Goal: Task Accomplishment & Management: Use online tool/utility

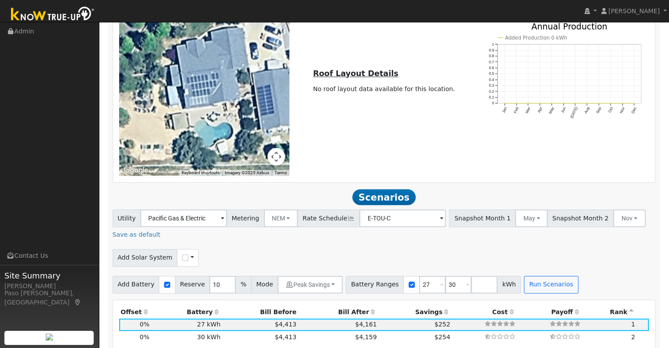
scroll to position [605, 0]
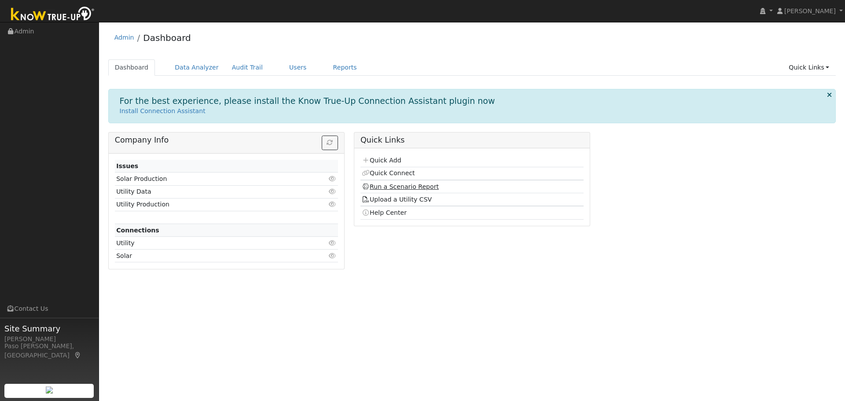
click at [411, 190] on link "Run a Scenario Report" at bounding box center [400, 186] width 77 height 7
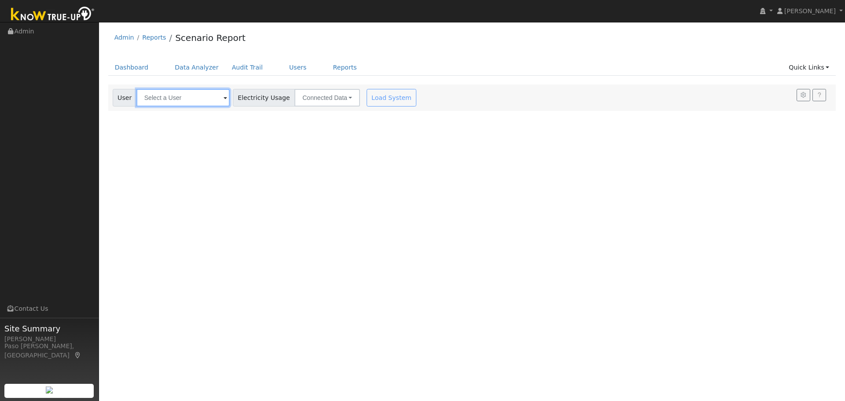
click at [163, 98] on input "text" at bounding box center [182, 98] width 93 height 18
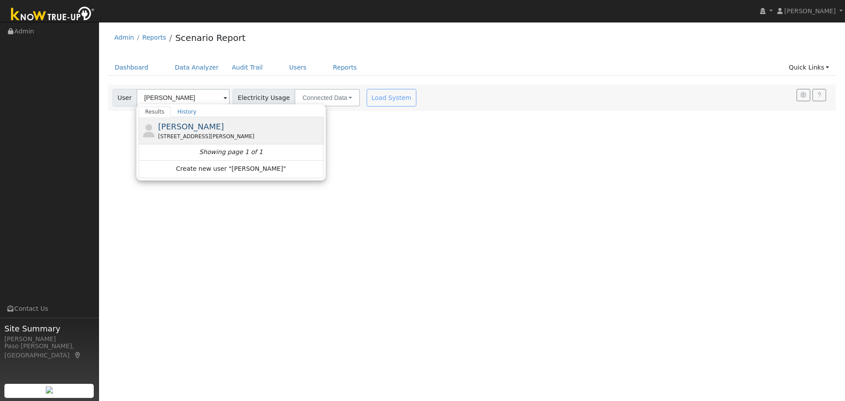
click at [0, 0] on div "[PERSON_NAME] [STREET_ADDRESS][PERSON_NAME]" at bounding box center [0, 0] width 0 height 0
type input "[PERSON_NAME]"
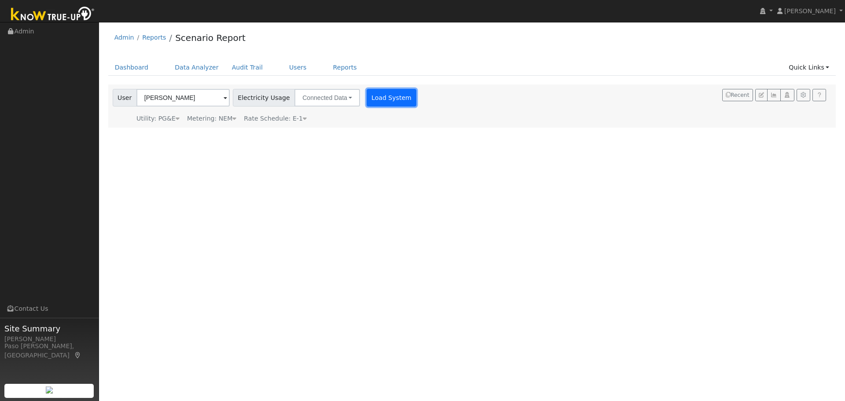
click at [387, 100] on button "Load System" at bounding box center [391, 98] width 50 height 18
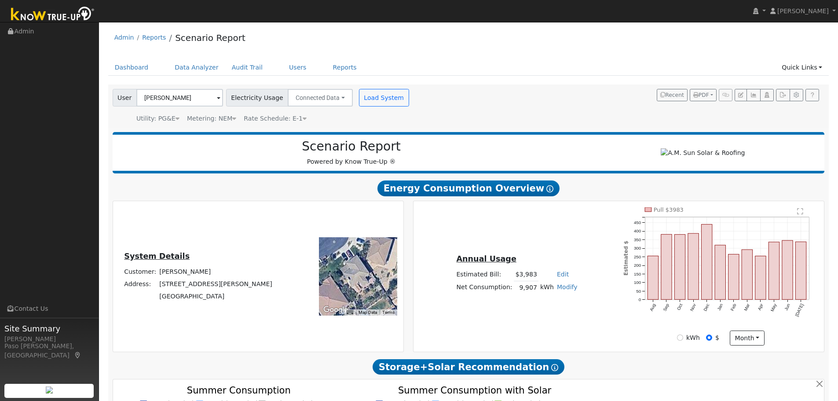
click at [221, 116] on div "Metering: NEM" at bounding box center [211, 118] width 49 height 9
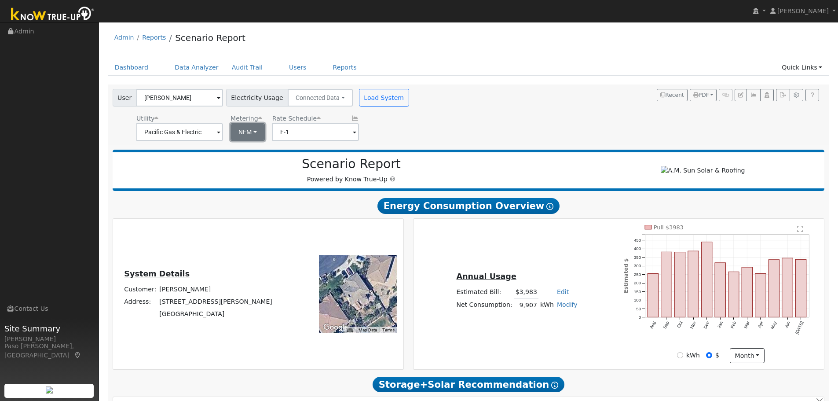
click at [234, 132] on button "NEM" at bounding box center [248, 132] width 34 height 18
click at [241, 162] on link "NBT" at bounding box center [258, 164] width 61 height 12
click at [368, 104] on button "Load System" at bounding box center [384, 98] width 50 height 18
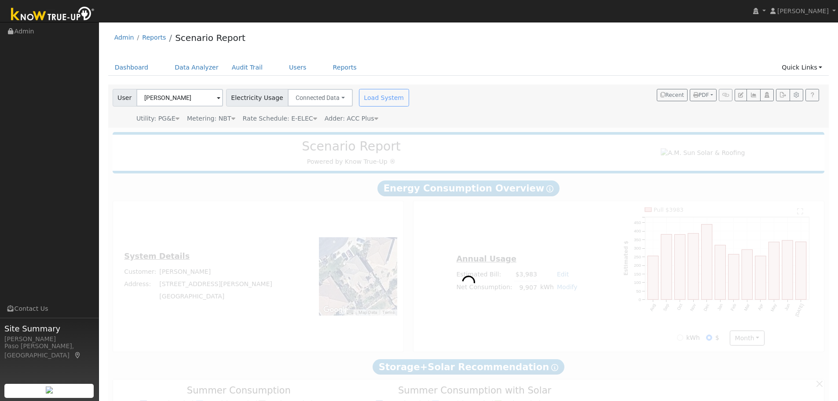
click at [286, 118] on span "Rate Schedule: E-ELEC" at bounding box center [280, 118] width 74 height 7
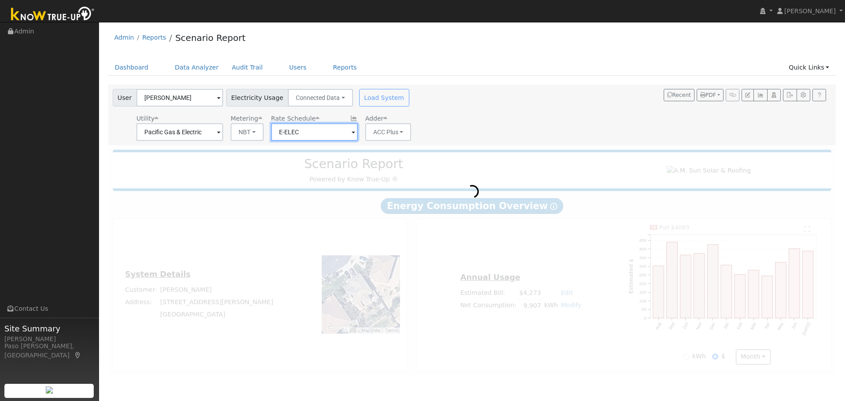
click at [223, 136] on input "E-ELEC" at bounding box center [179, 132] width 87 height 18
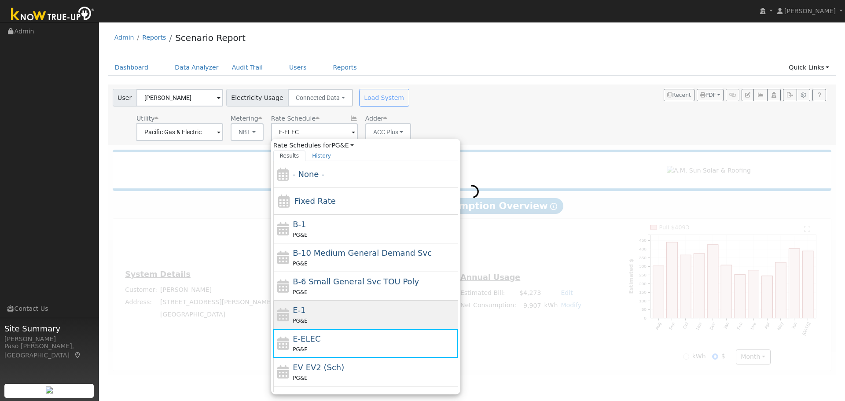
click at [307, 308] on div "E-1 PG&E" at bounding box center [374, 314] width 163 height 21
type input "E-1"
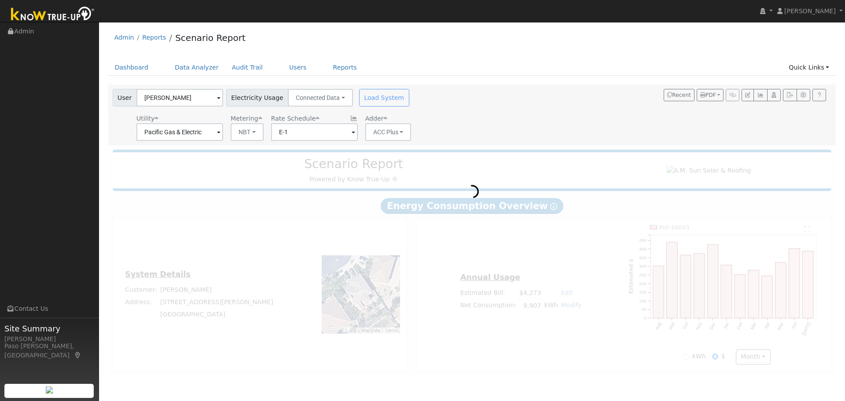
click at [359, 103] on div "Load System" at bounding box center [384, 98] width 55 height 18
click at [384, 102] on div "Load System" at bounding box center [384, 98] width 55 height 18
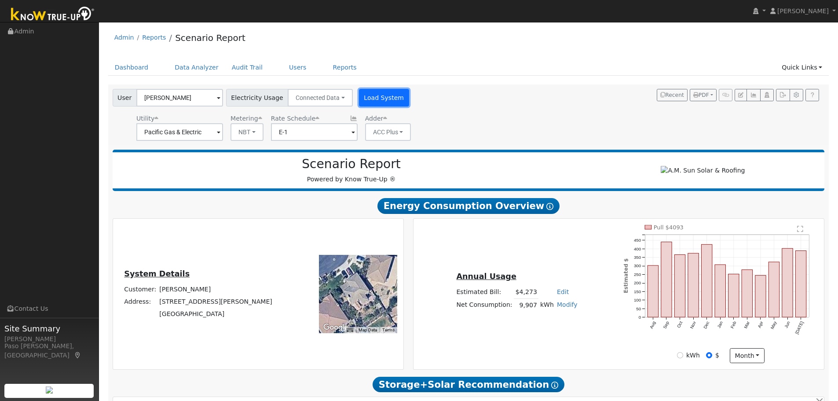
click at [385, 105] on button "Load System" at bounding box center [384, 98] width 50 height 18
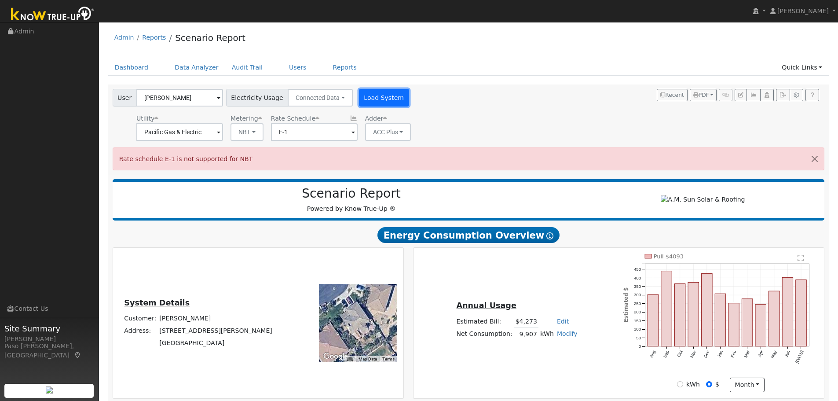
click at [385, 106] on button "Load System" at bounding box center [384, 98] width 50 height 18
click at [369, 102] on button "Load System" at bounding box center [384, 98] width 50 height 18
click at [366, 99] on button "Load System" at bounding box center [384, 98] width 50 height 18
click at [364, 98] on button "Load System" at bounding box center [384, 98] width 50 height 18
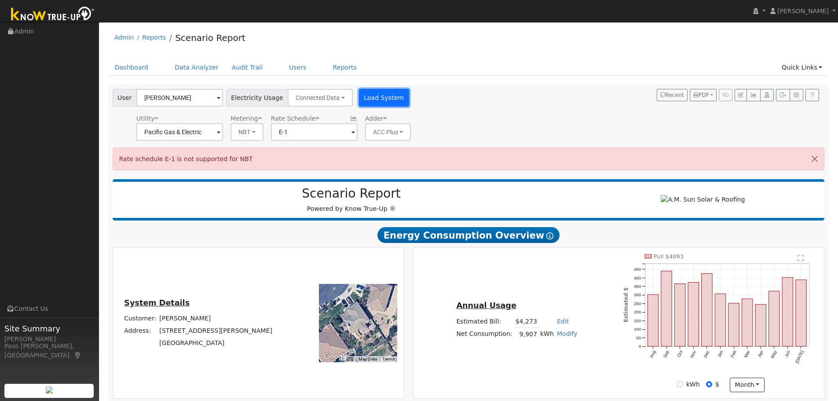
click at [360, 95] on button "Load System" at bounding box center [384, 98] width 50 height 18
click at [223, 136] on input "E-1" at bounding box center [179, 132] width 87 height 18
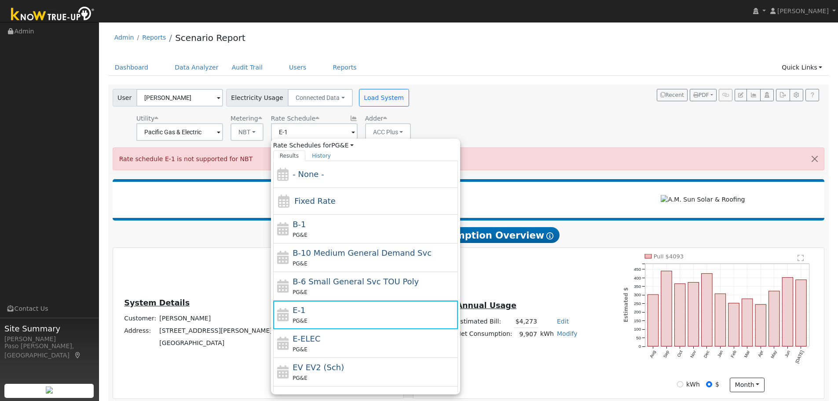
click at [489, 96] on div "User Al Suarez Account Default Account Default Account 229 Borzini Circle, Gree…" at bounding box center [467, 113] width 712 height 55
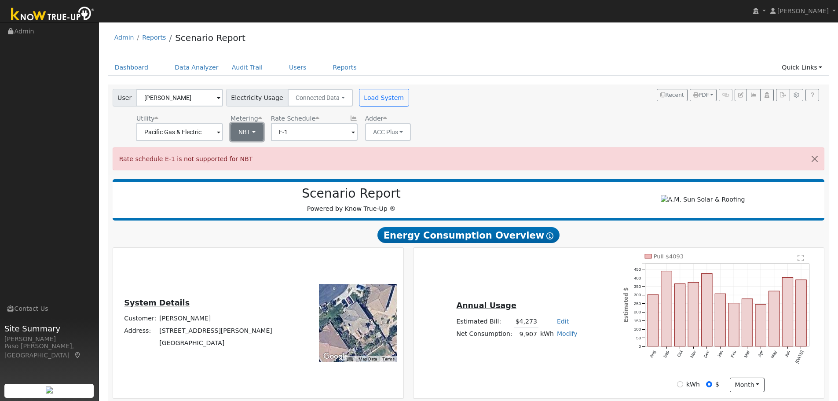
click at [254, 135] on button "NBT" at bounding box center [247, 132] width 33 height 18
click at [256, 155] on link "NEM" at bounding box center [258, 151] width 61 height 12
click at [359, 98] on button "Load System" at bounding box center [384, 98] width 50 height 18
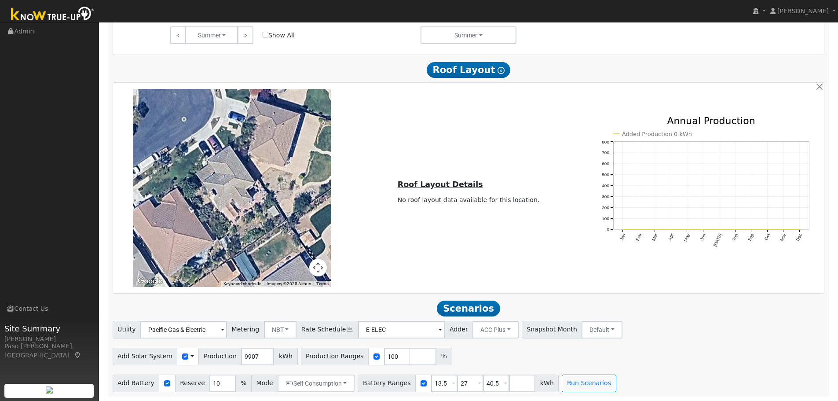
scroll to position [507, 0]
drag, startPoint x: 248, startPoint y: 352, endPoint x: 211, endPoint y: 354, distance: 37.5
click at [211, 354] on div "Add Solar System Use CSV Data Production 9907 kWh" at bounding box center [205, 357] width 185 height 18
type input "11258"
drag, startPoint x: 484, startPoint y: 383, endPoint x: 459, endPoint y: 382, distance: 24.6
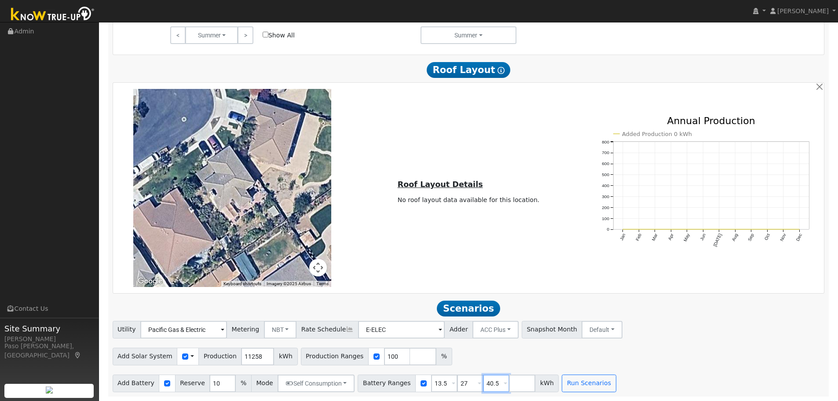
click at [459, 382] on div "Battery Ranges 13.5 Overrides Reserve % Mode None None Self Consumption Peak Sa…" at bounding box center [458, 383] width 201 height 18
click at [556, 383] on button "Run Scenarios" at bounding box center [563, 383] width 54 height 18
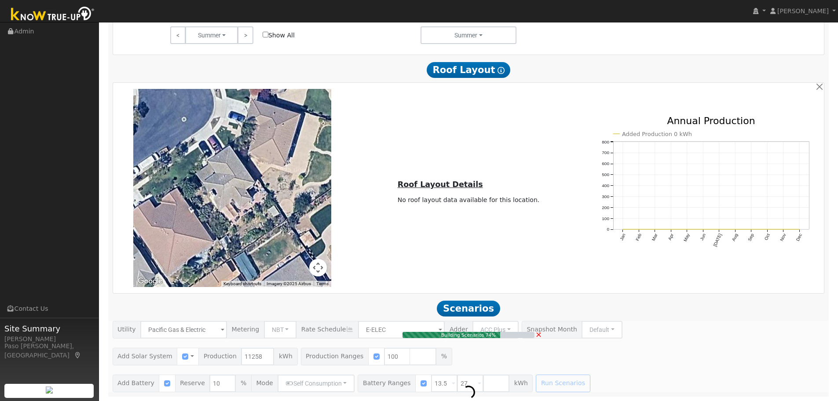
type input "7.5"
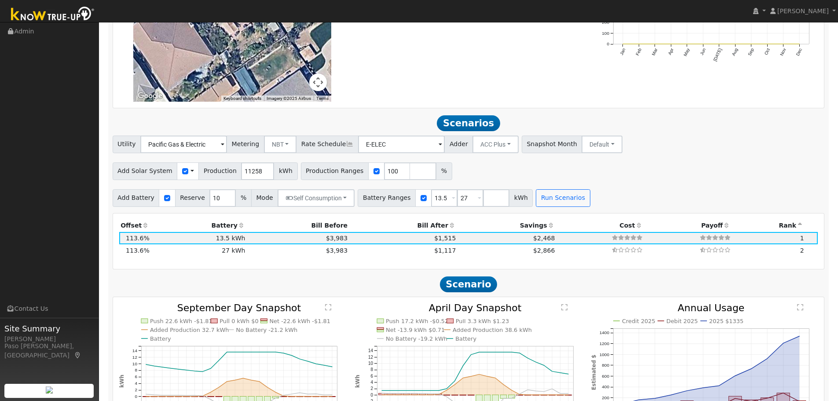
scroll to position [751, 0]
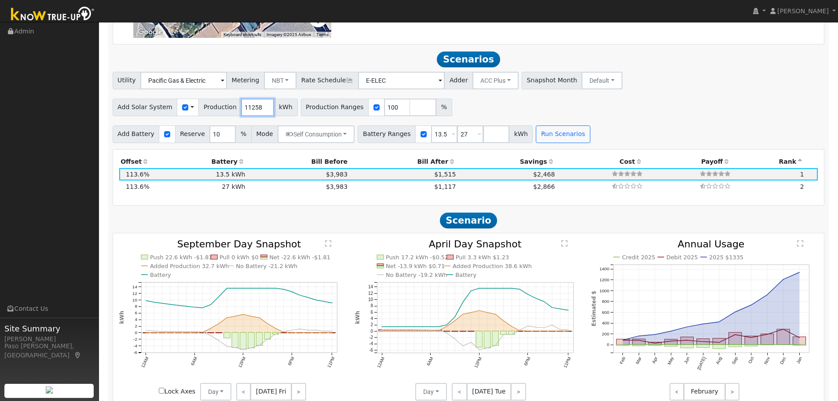
drag, startPoint x: 253, startPoint y: 113, endPoint x: 193, endPoint y: 114, distance: 59.8
click at [193, 114] on div "Add Solar System Use CSV Data Production 11258 kWh" at bounding box center [205, 108] width 185 height 18
type input "13040"
click at [541, 143] on button "Run Scenarios" at bounding box center [563, 134] width 54 height 18
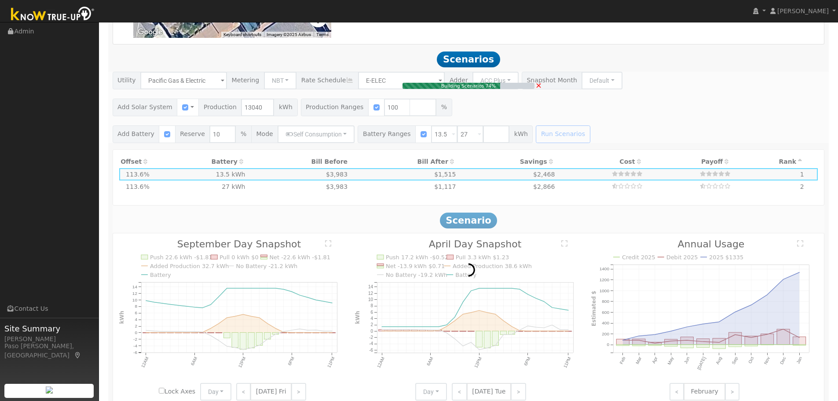
type input "8.7"
type input "$30,427"
type input "$13,988"
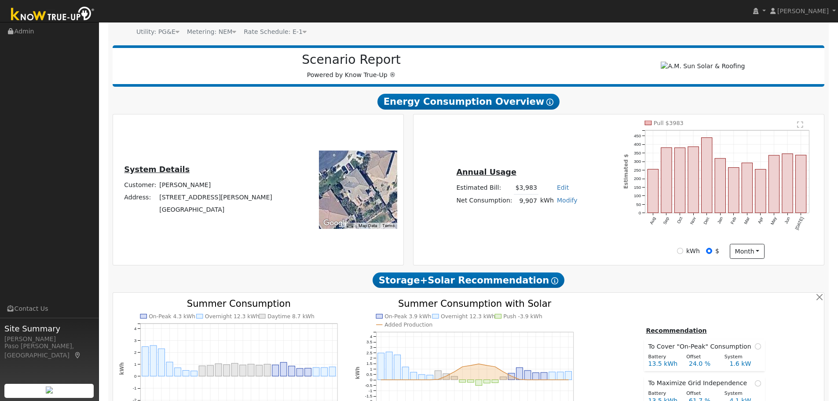
scroll to position [0, 0]
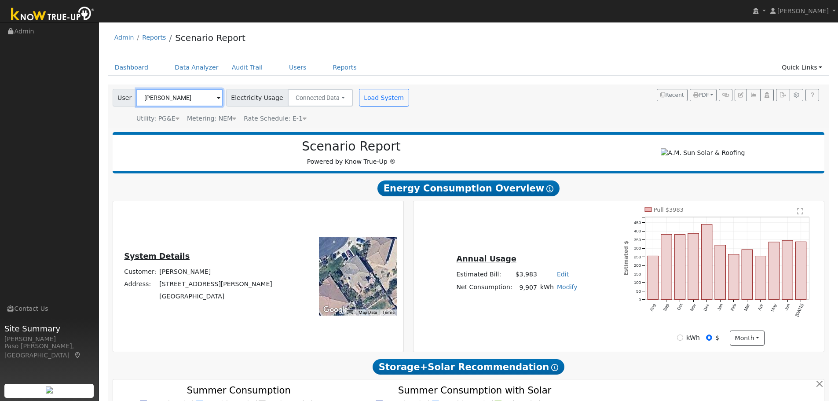
click at [183, 98] on input "Al Suarez" at bounding box center [179, 98] width 87 height 18
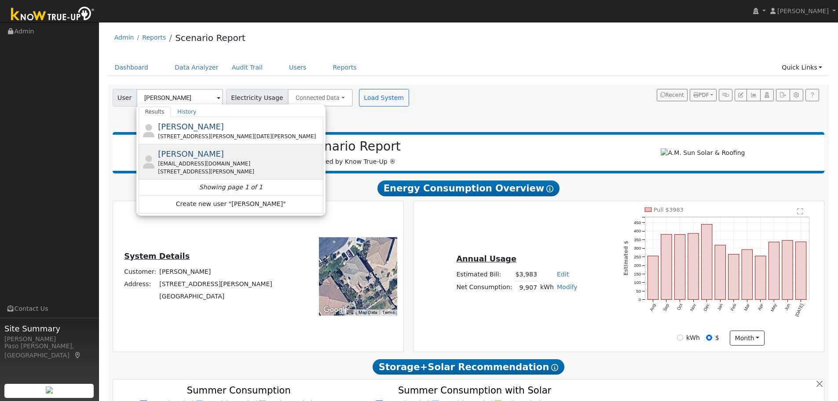
click at [206, 156] on div "Mike Wasley wasleymike@gmail.com 3040 Creston Road, Paso Robles, CA 93446" at bounding box center [239, 162] width 163 height 28
type input "Mike Wasley"
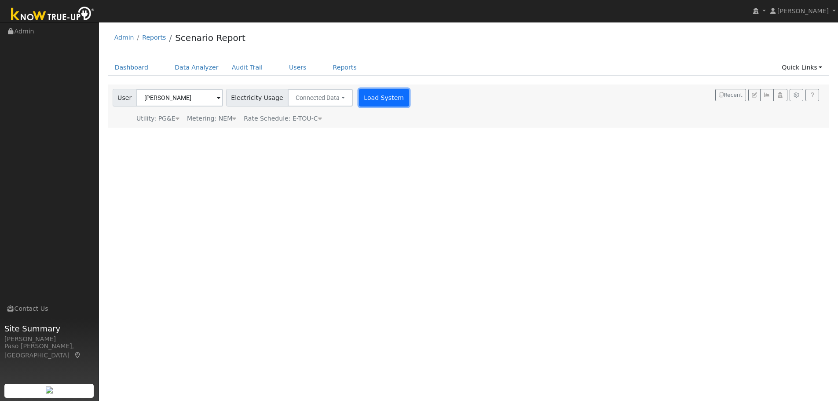
click at [359, 98] on button "Load System" at bounding box center [384, 98] width 50 height 18
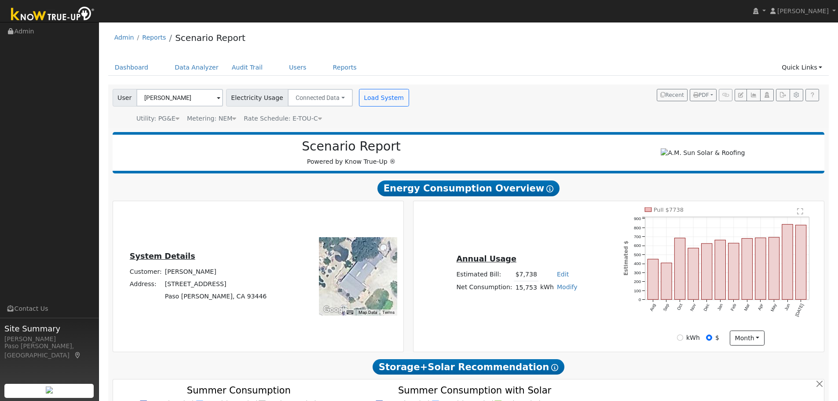
click at [559, 278] on link "Edit" at bounding box center [563, 274] width 12 height 7
click at [565, 240] on div "Annual Usage Estimated Bill: $7,738 Edit Estimated Bill $ Annual Net Consumptio…" at bounding box center [619, 276] width 408 height 138
click at [370, 98] on button "Load System" at bounding box center [384, 98] width 50 height 18
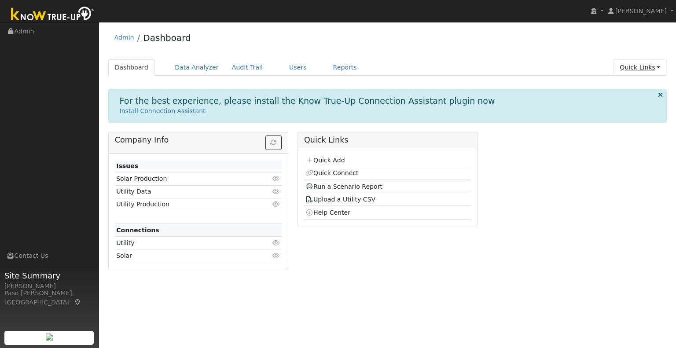
click at [638, 64] on link "Quick Links" at bounding box center [640, 67] width 54 height 16
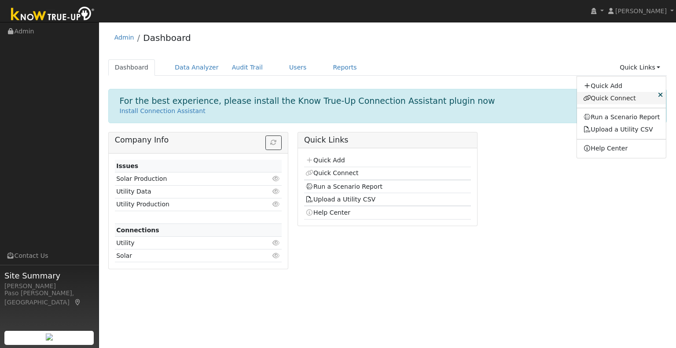
click at [637, 99] on link "Quick Connect" at bounding box center [621, 98] width 89 height 12
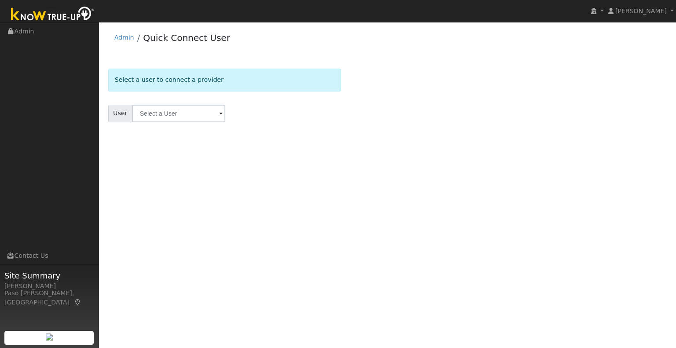
click at [49, 10] on img at bounding box center [53, 15] width 92 height 20
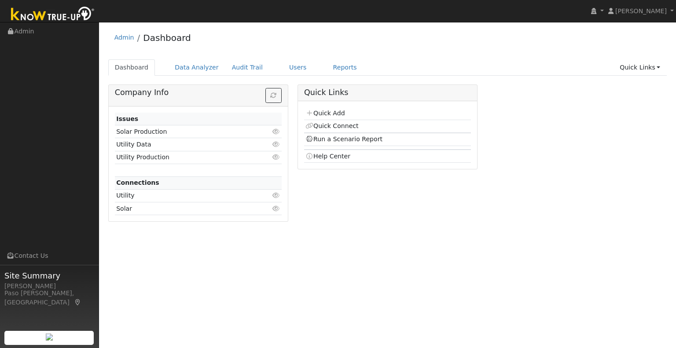
click at [632, 57] on div "Admin Dashboard Dashboard Data Analyzer Audit Trail Users Reports Quick Links Q…" at bounding box center [387, 127] width 568 height 202
click at [636, 66] on link "Quick Links" at bounding box center [640, 67] width 54 height 16
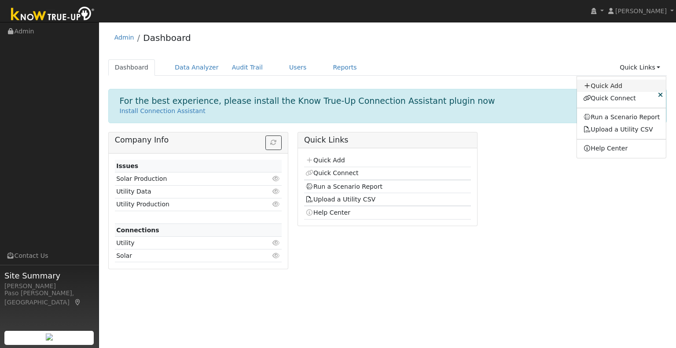
click at [622, 90] on link "Quick Add" at bounding box center [621, 86] width 89 height 12
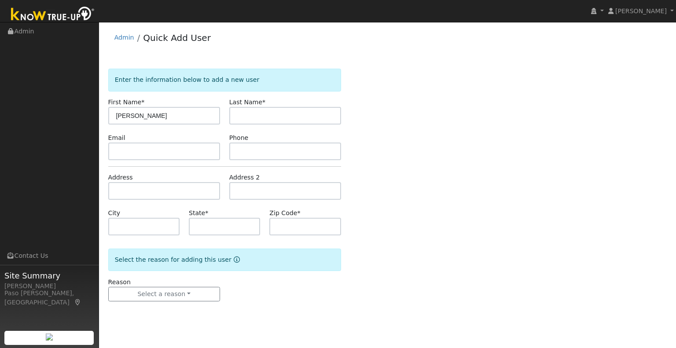
type input "[PERSON_NAME]"
click at [137, 193] on input "text" at bounding box center [164, 191] width 112 height 18
click at [136, 187] on input "text" at bounding box center [164, 191] width 112 height 18
paste input "3898 High Grove Rd, Templeton, CA 93465"
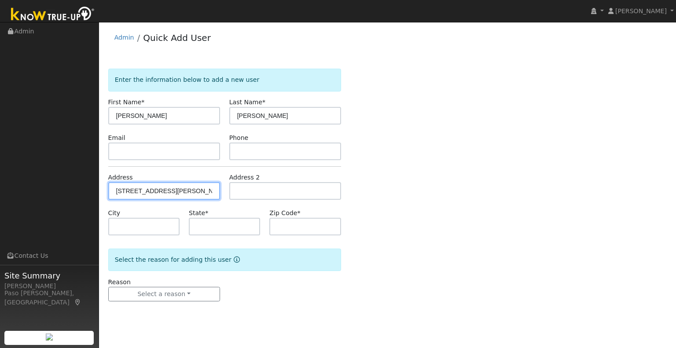
scroll to position [0, 22]
type input "3898 High Grove Road"
type input "Templeton"
type input "CA"
type input "93465"
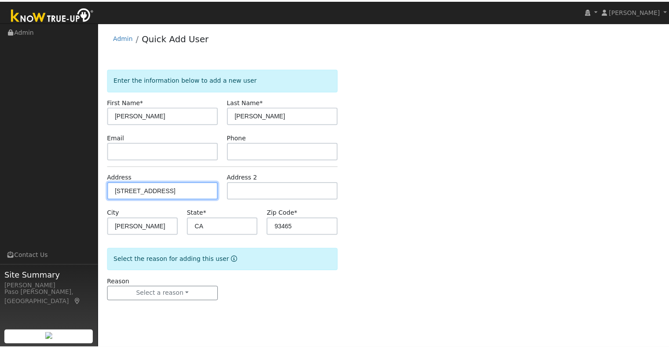
scroll to position [0, 0]
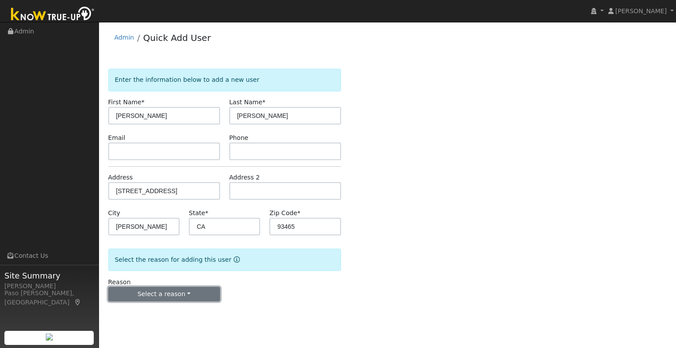
click at [160, 287] on button "Select a reason" at bounding box center [164, 294] width 112 height 15
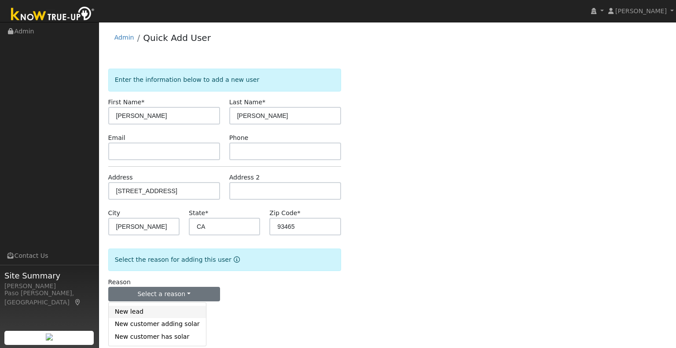
click at [155, 311] on link "New lead" at bounding box center [157, 312] width 97 height 12
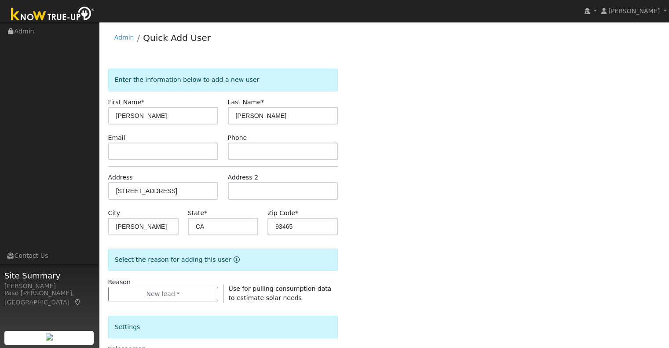
click at [454, 254] on div "Enter the information below to add a new user First Name * Renata Last Name * C…" at bounding box center [384, 317] width 552 height 497
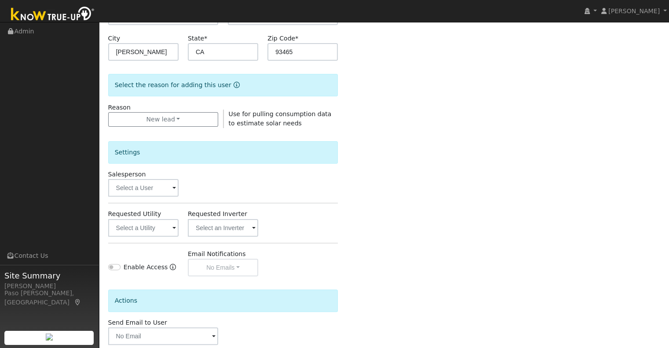
scroll to position [220, 0]
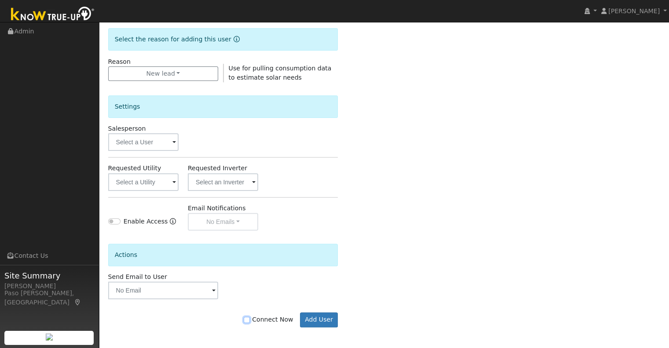
click at [250, 319] on input "Connect Now" at bounding box center [247, 320] width 6 height 6
checkbox input "true"
click at [325, 318] on button "Add User" at bounding box center [319, 319] width 38 height 15
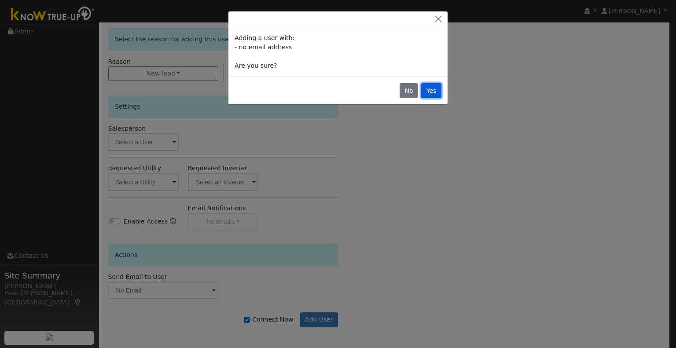
click at [436, 84] on button "Yes" at bounding box center [431, 90] width 20 height 15
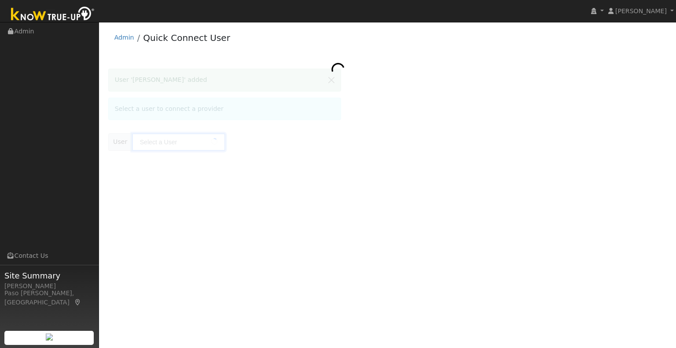
type input "[PERSON_NAME]"
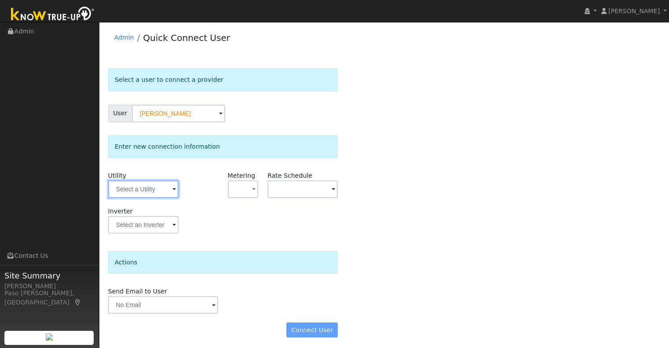
click at [155, 181] on input "text" at bounding box center [143, 189] width 70 height 18
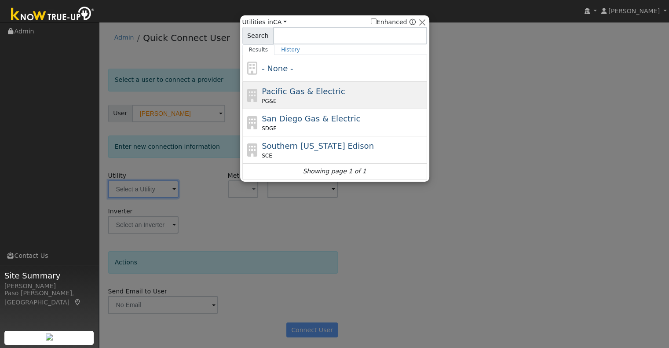
click at [289, 90] on span "Pacific Gas & Electric" at bounding box center [303, 91] width 83 height 9
type input "PG&E"
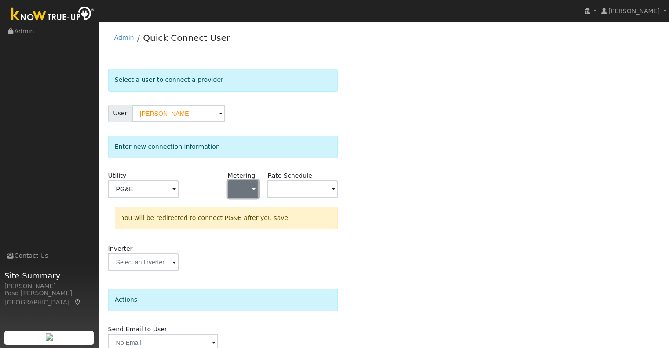
click at [248, 190] on button "button" at bounding box center [243, 189] width 31 height 18
click at [275, 216] on link "NEM" at bounding box center [258, 220] width 61 height 12
click at [179, 186] on input "text" at bounding box center [143, 189] width 70 height 18
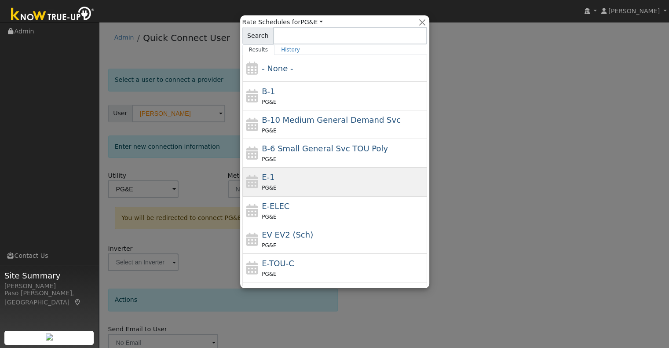
click at [317, 188] on div "PG&E" at bounding box center [343, 187] width 163 height 9
type input "E-1"
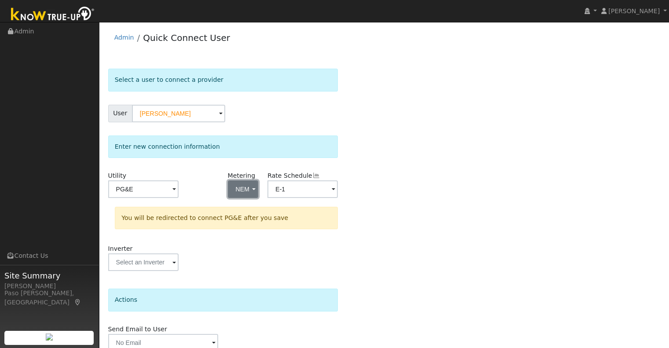
click at [257, 192] on button "NEM" at bounding box center [243, 189] width 31 height 18
click at [245, 232] on link "NBT" at bounding box center [258, 233] width 61 height 12
click at [382, 223] on div "Select a user to connect a provider User [PERSON_NAME] Account Default Account …" at bounding box center [384, 226] width 552 height 315
click at [250, 192] on button "NBT" at bounding box center [243, 189] width 31 height 18
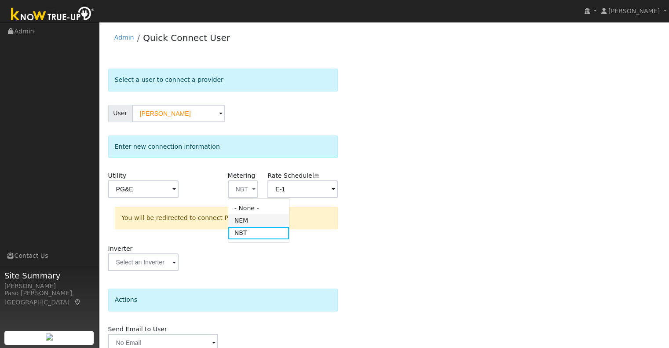
click at [244, 222] on link "NEM" at bounding box center [258, 220] width 61 height 12
click at [418, 222] on div "Select a user to connect a provider User [PERSON_NAME] Account Default Account …" at bounding box center [384, 226] width 552 height 315
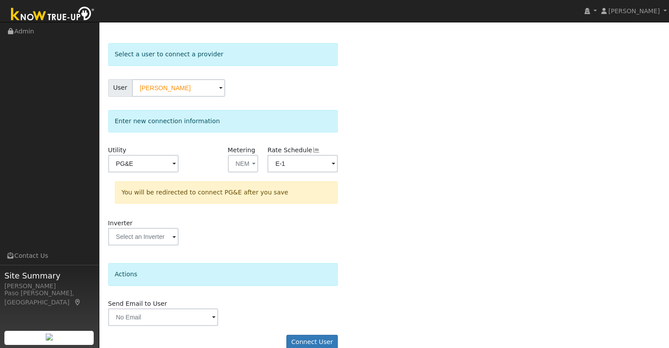
scroll to position [39, 0]
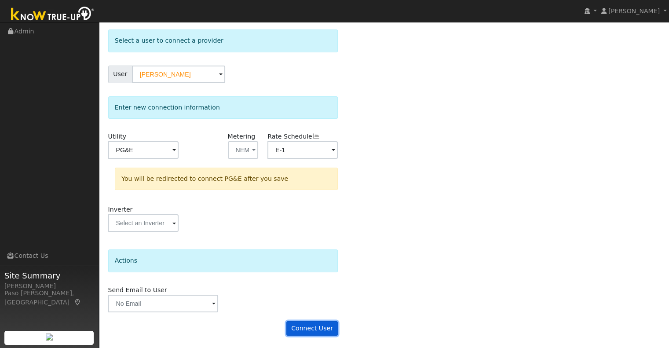
click at [310, 322] on button "Connect User" at bounding box center [312, 328] width 52 height 15
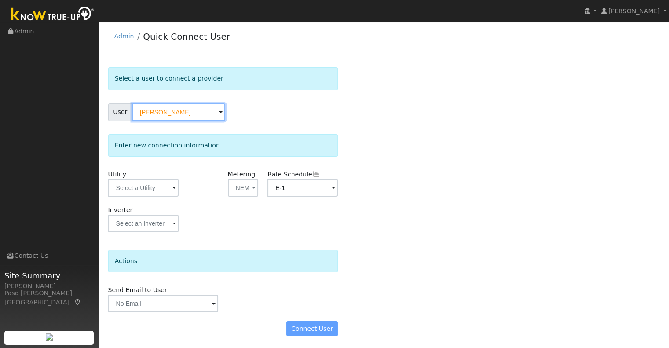
scroll to position [2, 0]
click at [130, 187] on input "text" at bounding box center [143, 188] width 70 height 18
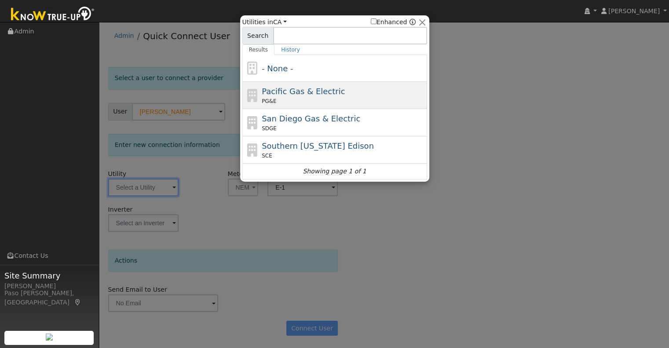
click at [280, 98] on div "PG&E" at bounding box center [343, 101] width 163 height 8
type input "PG&E"
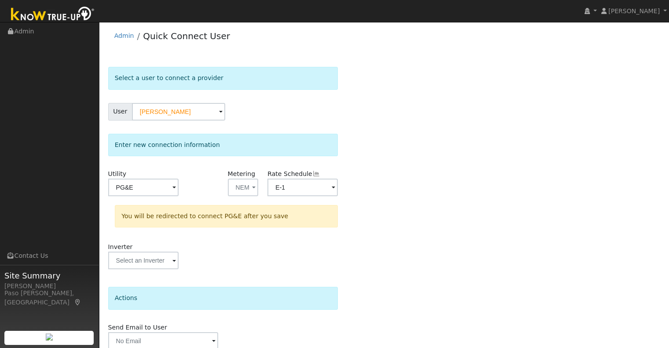
scroll to position [39, 0]
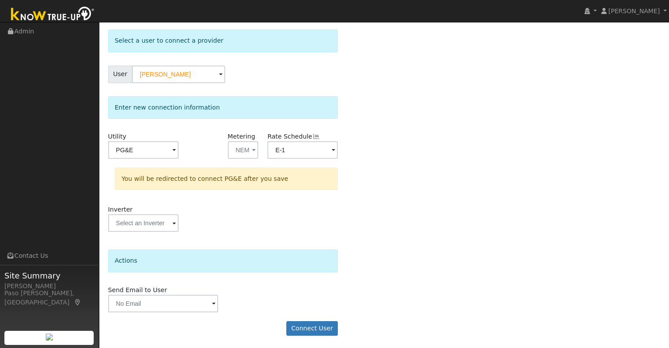
click at [322, 319] on form "Select a user to connect a provider User [PERSON_NAME] Account Default Account …" at bounding box center [223, 186] width 230 height 315
click at [322, 331] on button "Connect User" at bounding box center [312, 328] width 52 height 15
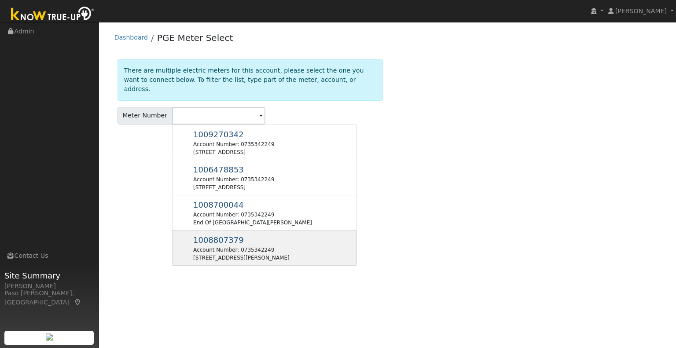
click at [246, 246] on div "Account Number: 0735342249" at bounding box center [241, 250] width 96 height 8
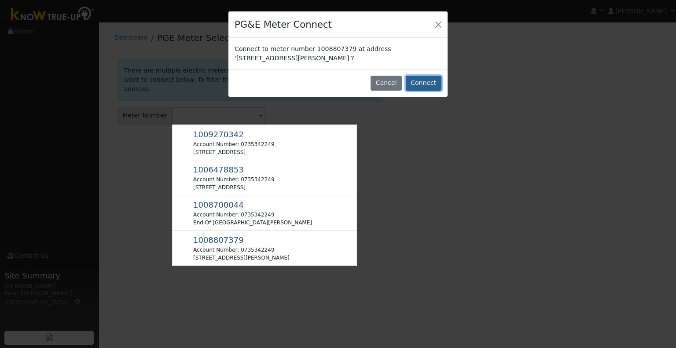
click at [426, 87] on button "Connect" at bounding box center [424, 83] width 36 height 15
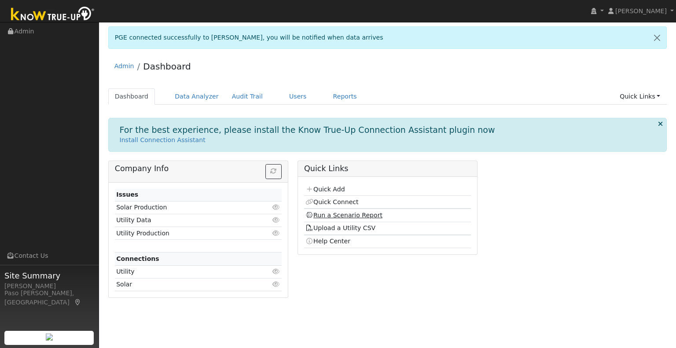
click at [345, 214] on link "Run a Scenario Report" at bounding box center [343, 215] width 77 height 7
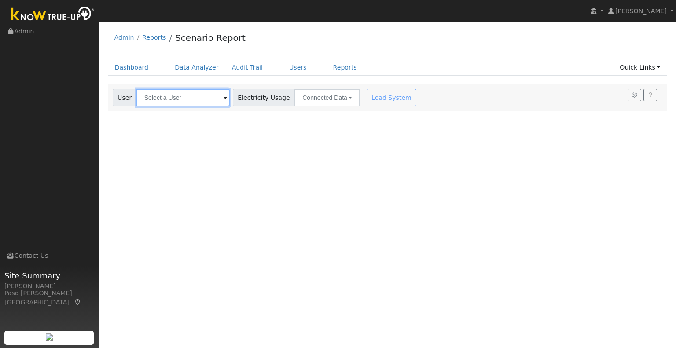
click at [197, 98] on input "text" at bounding box center [182, 98] width 93 height 18
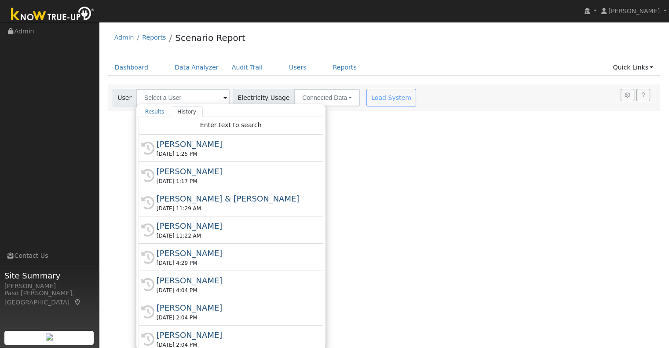
click at [510, 230] on div "User Profile First name Last name Email Email Notifications No Emails No Emails…" at bounding box center [384, 185] width 570 height 326
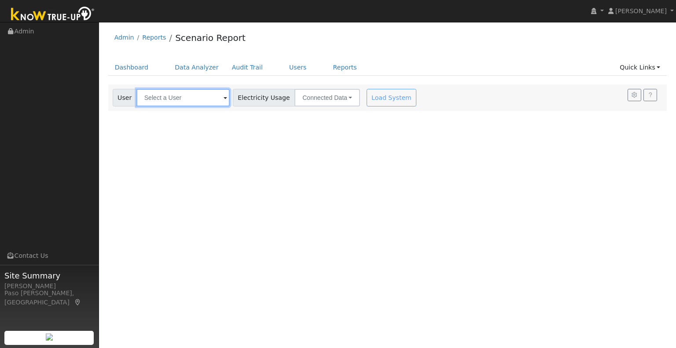
click at [154, 101] on input "text" at bounding box center [182, 98] width 93 height 18
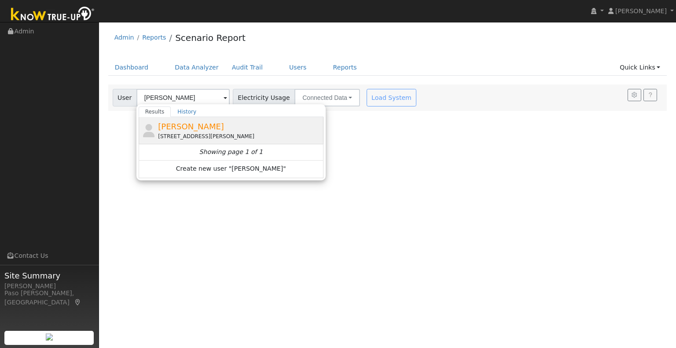
click at [177, 122] on span "[PERSON_NAME]" at bounding box center [191, 126] width 66 height 9
type input "[PERSON_NAME]"
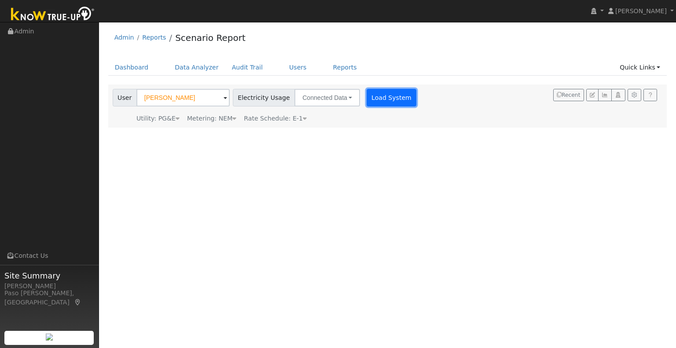
click at [382, 95] on button "Load System" at bounding box center [391, 98] width 50 height 18
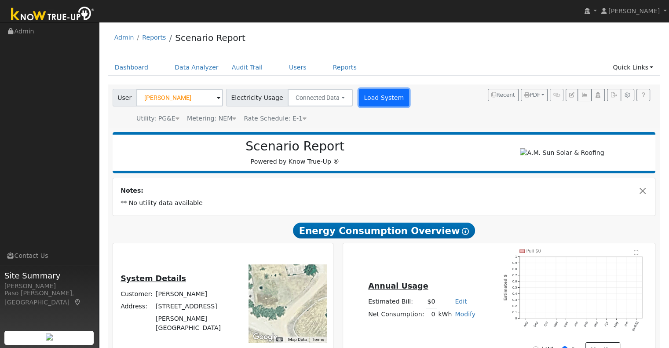
click at [374, 99] on button "Load System" at bounding box center [384, 98] width 50 height 18
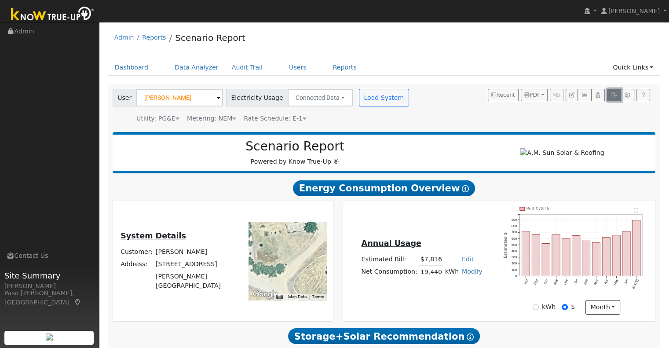
click at [615, 94] on icon "button" at bounding box center [614, 94] width 7 height 5
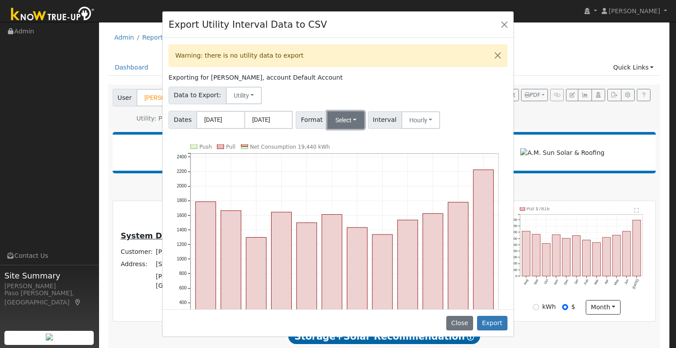
click at [339, 125] on button "Select" at bounding box center [345, 120] width 37 height 18
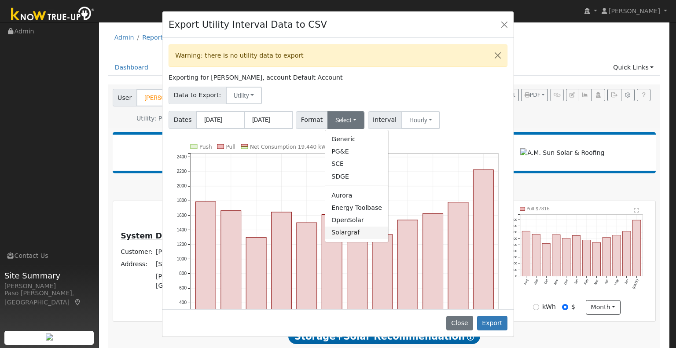
click at [342, 231] on link "Solargraf" at bounding box center [356, 233] width 63 height 12
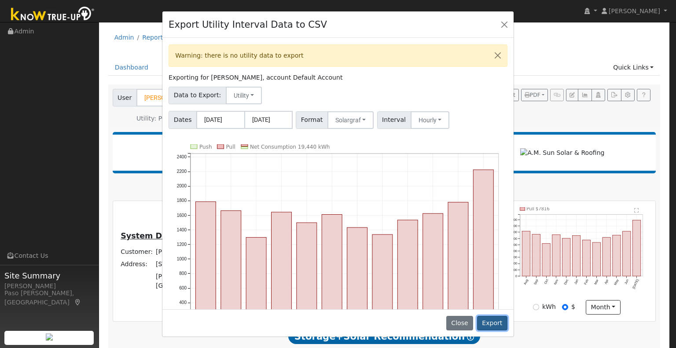
click at [493, 327] on button "Export" at bounding box center [492, 323] width 30 height 15
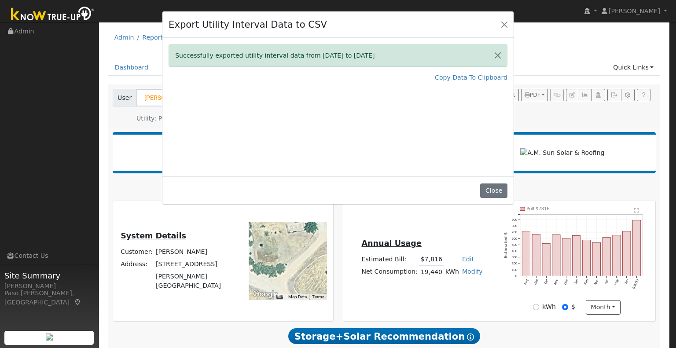
click at [347, 33] on div "Export Utility Interval Data to CSV" at bounding box center [337, 24] width 351 height 27
click at [502, 22] on button "Close" at bounding box center [504, 24] width 12 height 12
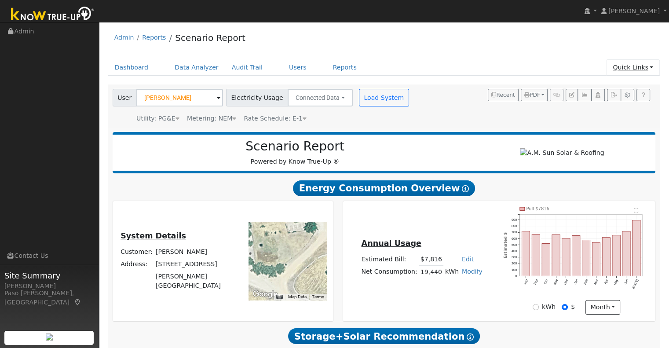
click at [619, 71] on link "Quick Links" at bounding box center [633, 67] width 54 height 16
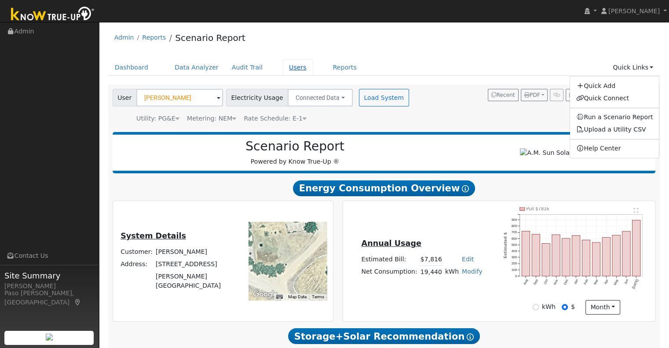
click at [291, 70] on link "Users" at bounding box center [297, 67] width 31 height 16
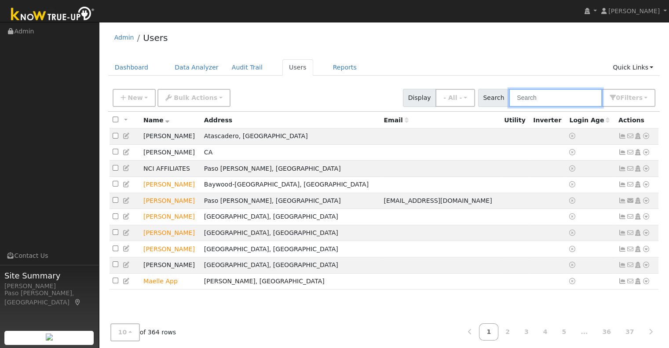
click at [558, 100] on input "text" at bounding box center [555, 98] width 93 height 18
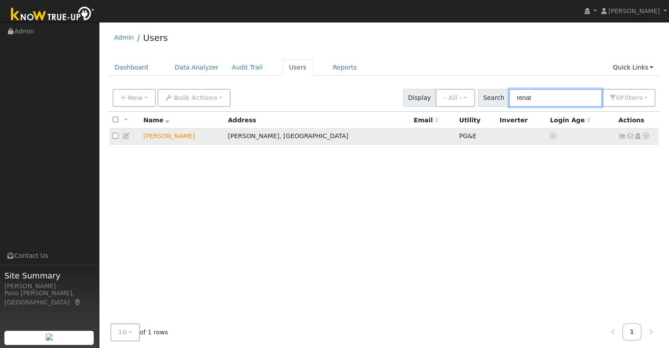
type input "renat"
click at [648, 137] on icon at bounding box center [646, 136] width 8 height 6
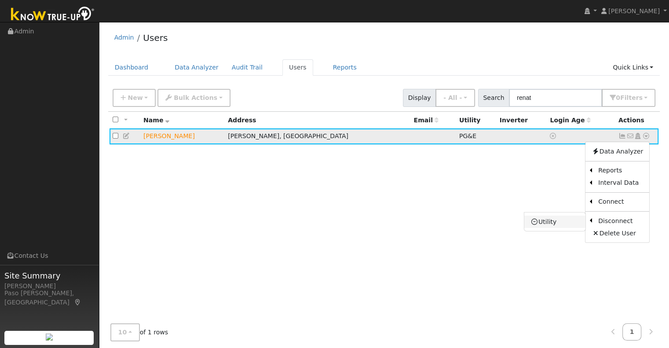
click at [558, 220] on link "Utility" at bounding box center [554, 222] width 61 height 12
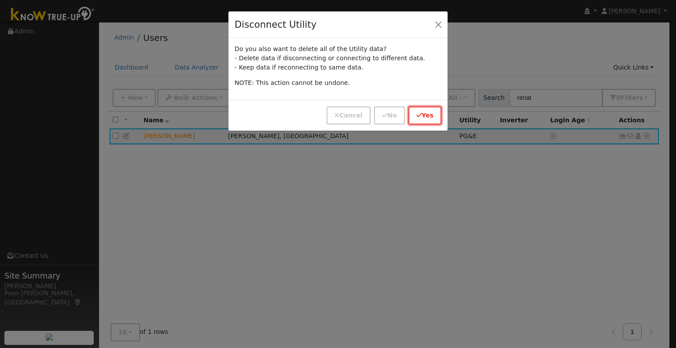
click at [415, 118] on button "Yes" at bounding box center [424, 115] width 33 height 18
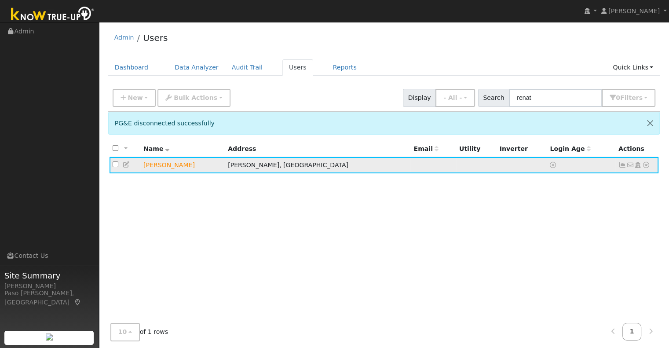
click at [644, 165] on icon at bounding box center [646, 165] width 8 height 6
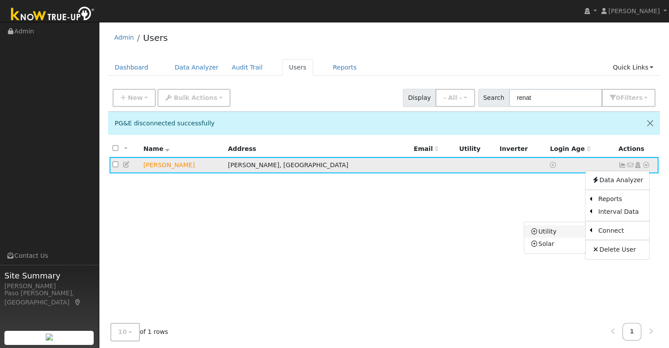
click at [548, 233] on link "Utility" at bounding box center [554, 231] width 61 height 12
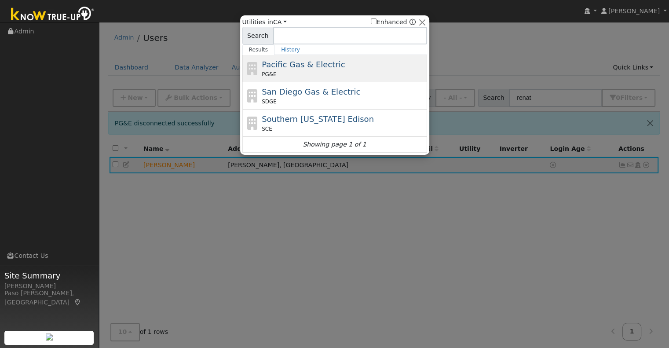
click at [290, 73] on div "PG&E" at bounding box center [343, 74] width 163 height 8
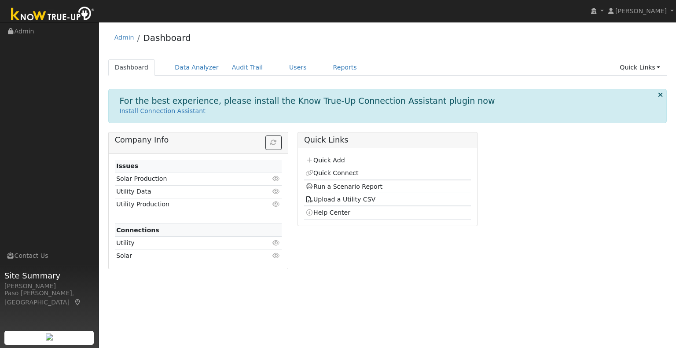
click at [328, 158] on link "Quick Add" at bounding box center [324, 160] width 39 height 7
click at [346, 170] on link "Quick Connect" at bounding box center [331, 172] width 53 height 7
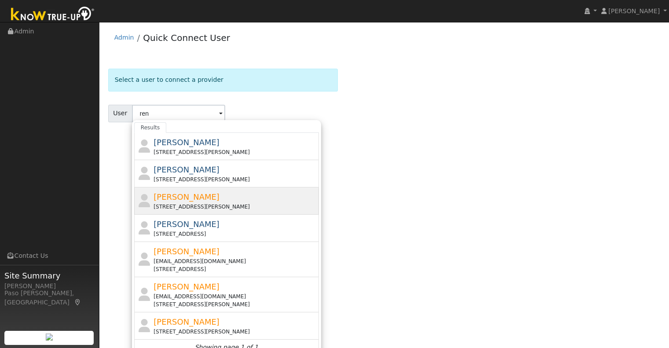
click at [192, 209] on div "[STREET_ADDRESS][PERSON_NAME]" at bounding box center [235, 207] width 163 height 8
type input "[PERSON_NAME]"
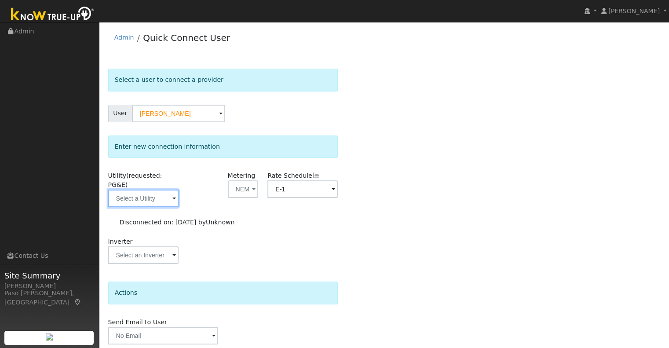
click at [165, 196] on input "text" at bounding box center [143, 199] width 70 height 18
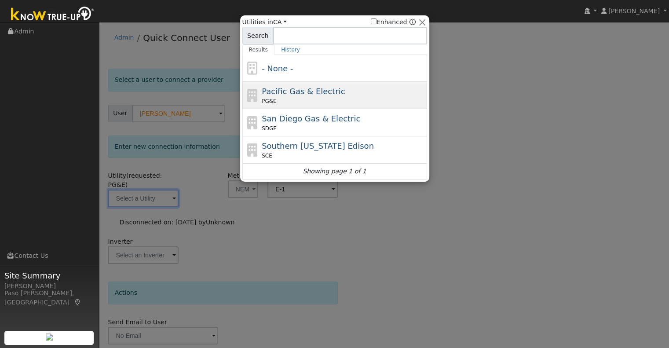
click at [301, 91] on span "Pacific Gas & Electric" at bounding box center [303, 91] width 83 height 9
type input "PG&E"
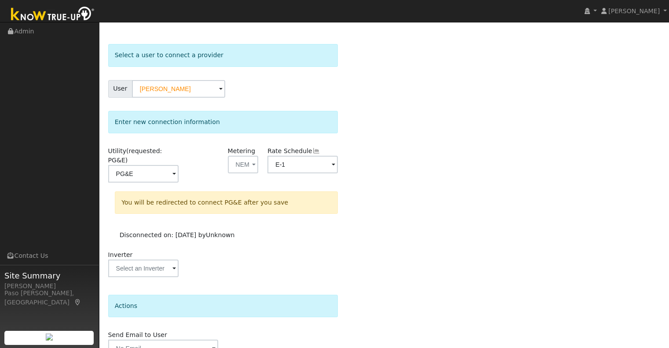
scroll to position [60, 0]
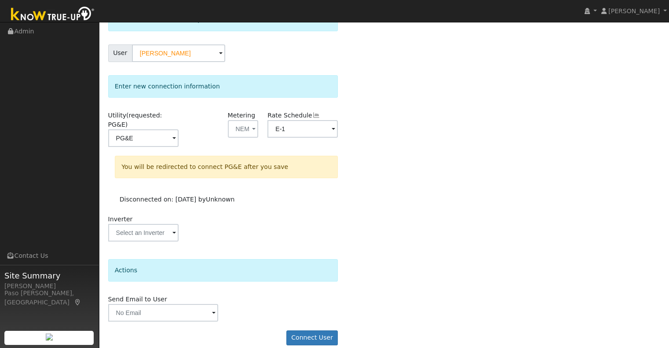
click at [326, 316] on form "Select a user to connect a provider User [PERSON_NAME] Account Default Account …" at bounding box center [223, 180] width 230 height 345
click at [301, 330] on button "Connect User" at bounding box center [312, 337] width 52 height 15
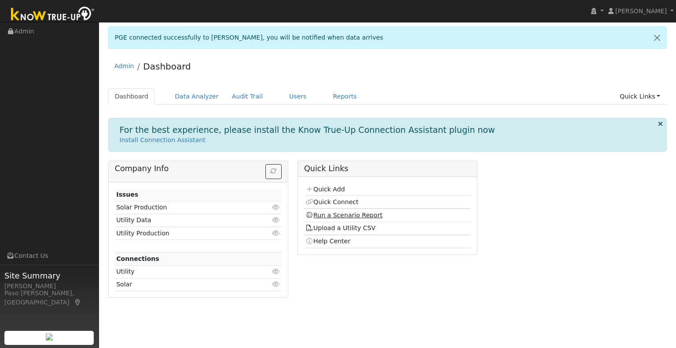
click at [331, 212] on link "Run a Scenario Report" at bounding box center [343, 215] width 77 height 7
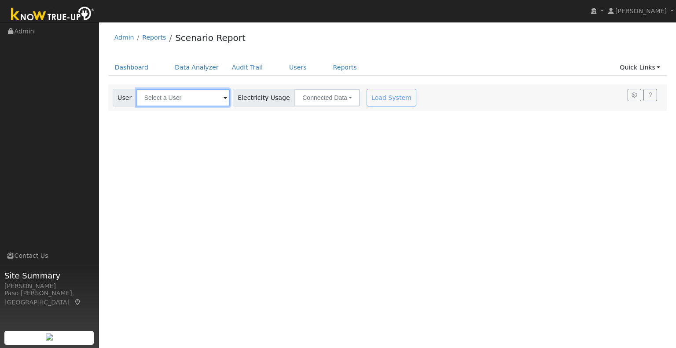
click at [190, 96] on input "text" at bounding box center [182, 98] width 93 height 18
click at [190, 95] on input "text" at bounding box center [182, 98] width 93 height 18
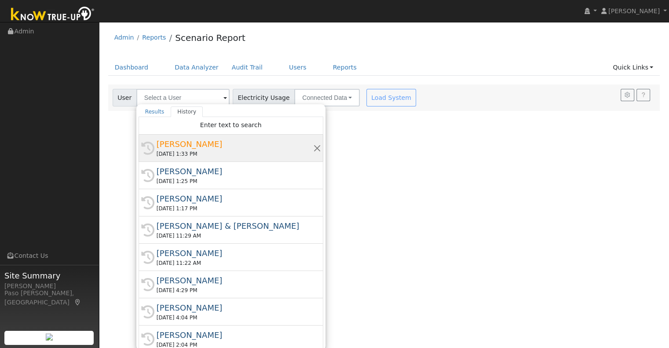
click at [181, 147] on div "Renata Carico" at bounding box center [235, 144] width 157 height 12
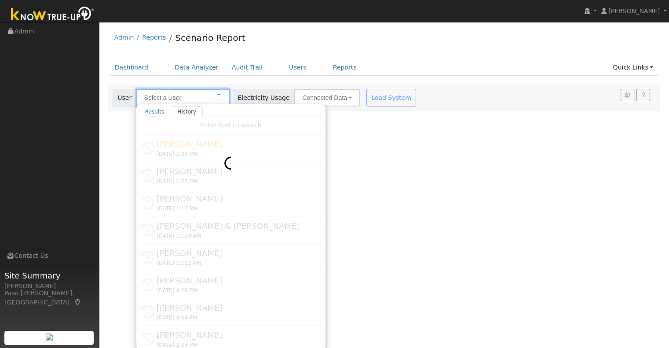
type input "Renata Carico"
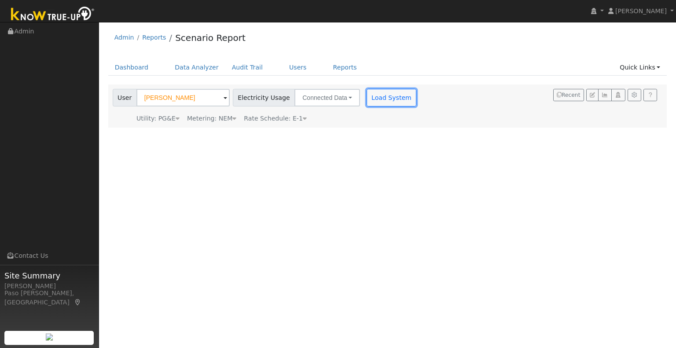
click at [376, 104] on button "Load System" at bounding box center [391, 98] width 50 height 18
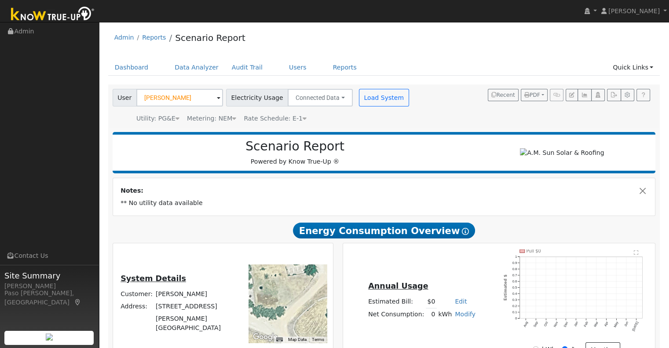
click at [347, 114] on div "Utility: PG&E Pacific Gas & Electric Metering: NEM NEM NEM NBT Rate Schedule: E…" at bounding box center [262, 117] width 302 height 12
click at [362, 106] on button "Load System" at bounding box center [384, 98] width 50 height 18
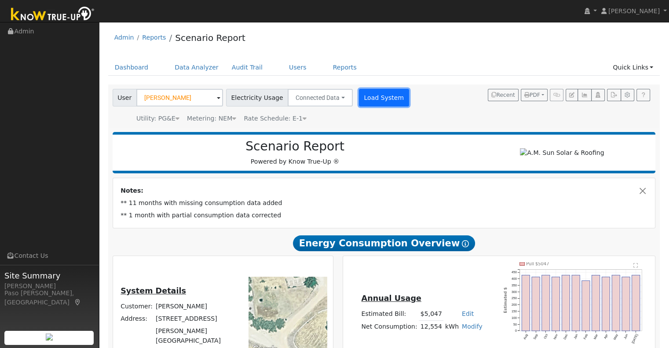
click at [384, 103] on button "Load System" at bounding box center [384, 98] width 50 height 18
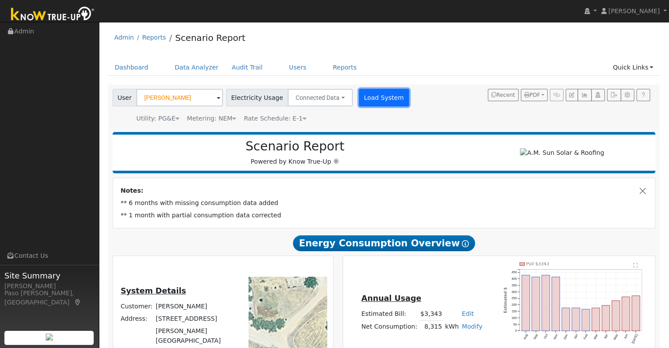
click at [364, 100] on button "Load System" at bounding box center [384, 98] width 50 height 18
click at [369, 98] on button "Load System" at bounding box center [384, 98] width 50 height 18
click at [378, 99] on button "Load System" at bounding box center [384, 98] width 50 height 18
click at [384, 101] on button "Load System" at bounding box center [384, 98] width 50 height 18
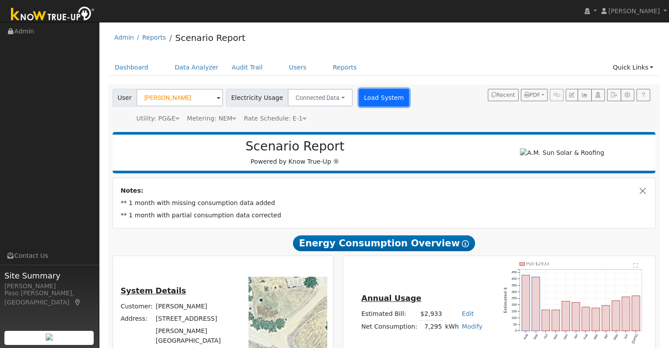
click at [378, 103] on button "Load System" at bounding box center [384, 98] width 50 height 18
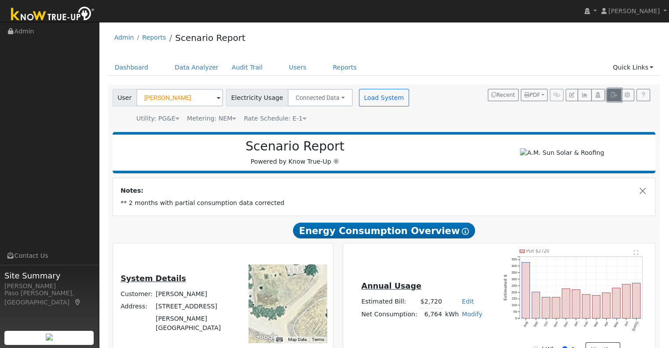
click at [615, 90] on button "button" at bounding box center [614, 95] width 14 height 12
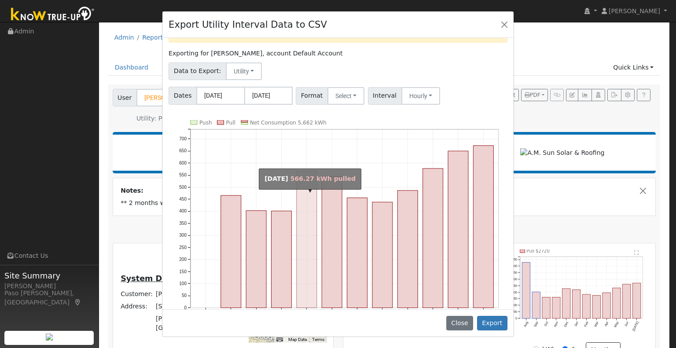
scroll to position [44, 0]
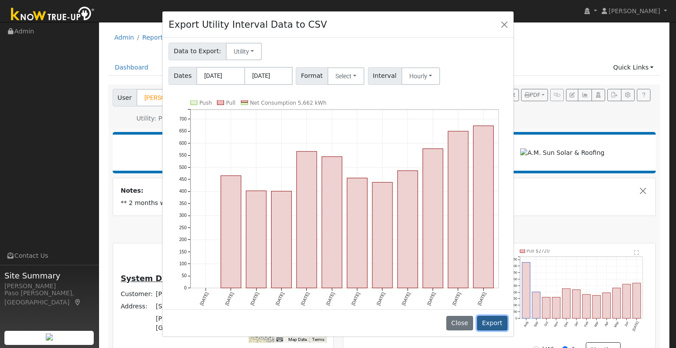
click at [498, 326] on button "Export" at bounding box center [492, 323] width 30 height 15
click at [340, 78] on button "Select" at bounding box center [345, 76] width 37 height 18
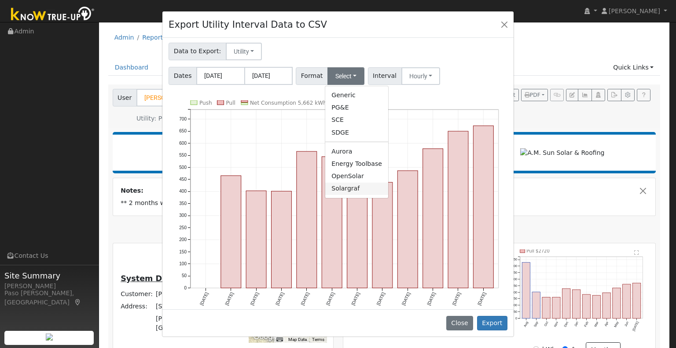
click at [337, 183] on link "Solargraf" at bounding box center [356, 189] width 63 height 12
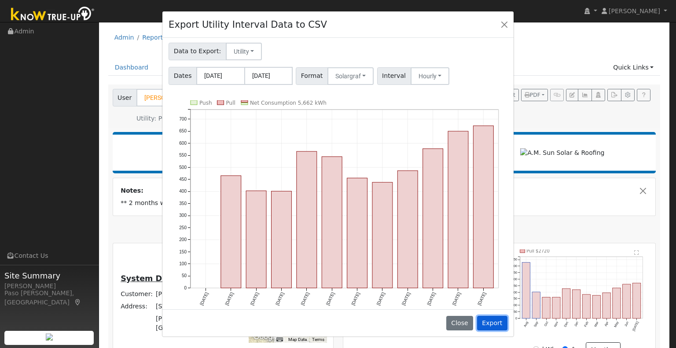
click at [486, 319] on button "Export" at bounding box center [492, 323] width 30 height 15
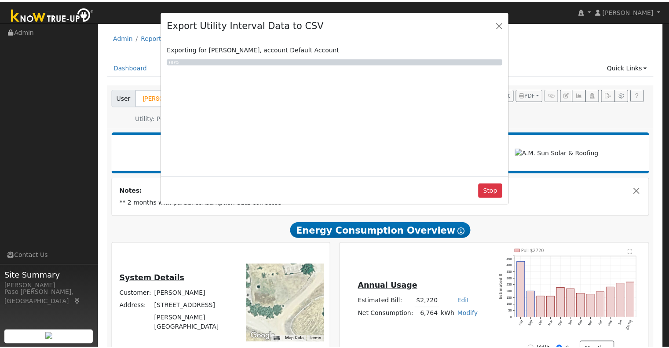
scroll to position [0, 0]
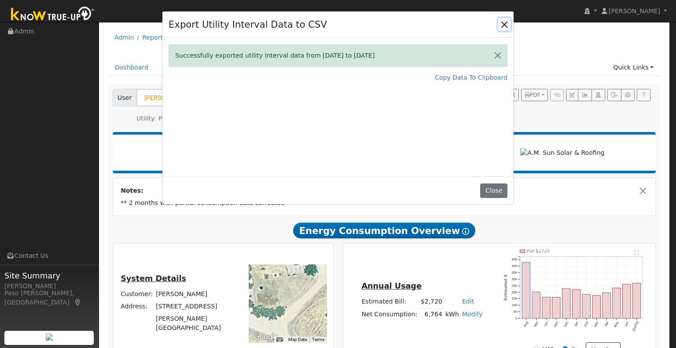
click at [504, 25] on button "Close" at bounding box center [504, 24] width 12 height 12
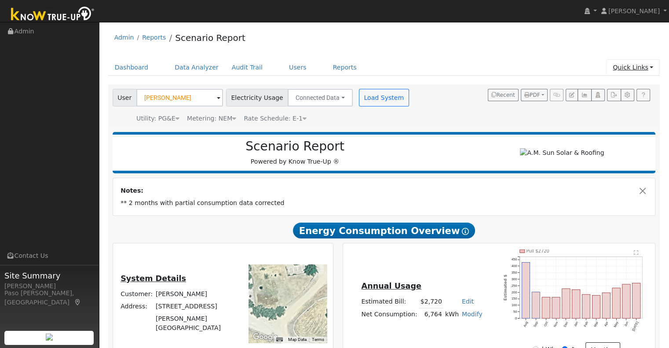
click at [652, 72] on link "Quick Links" at bounding box center [633, 67] width 54 height 16
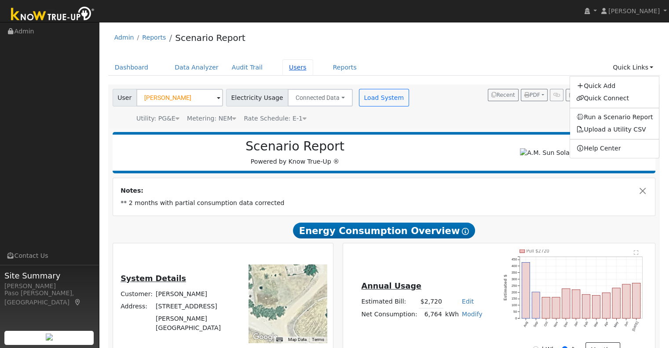
click at [282, 68] on link "Users" at bounding box center [297, 67] width 31 height 16
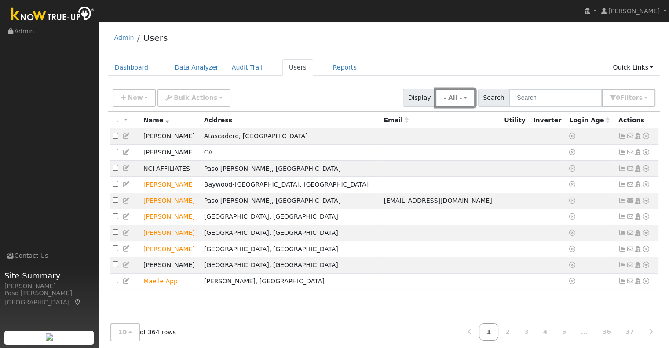
click at [471, 105] on button "- All -" at bounding box center [456, 98] width 40 height 18
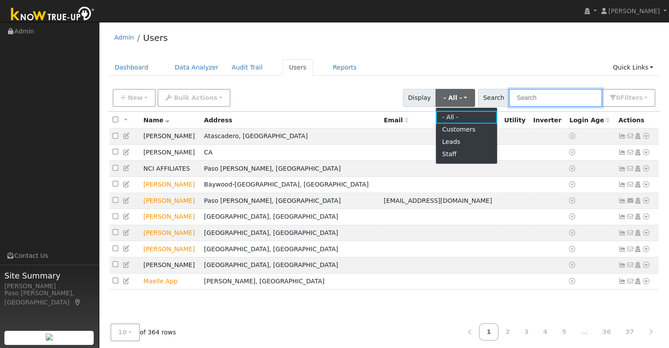
click at [521, 98] on input "text" at bounding box center [555, 98] width 93 height 18
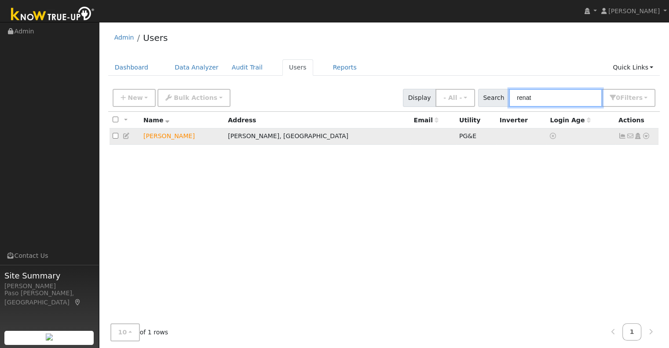
type input "renat"
click at [646, 138] on icon at bounding box center [646, 136] width 8 height 6
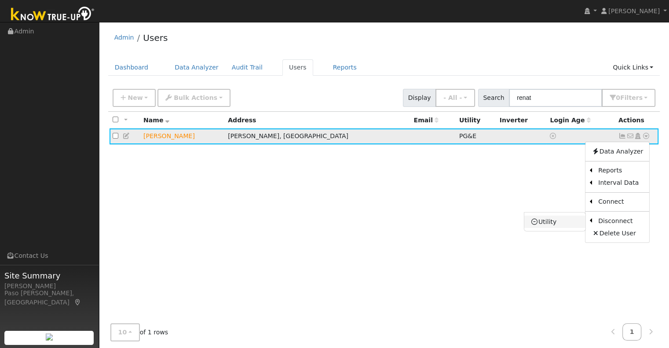
click at [564, 223] on link "Utility" at bounding box center [554, 222] width 61 height 12
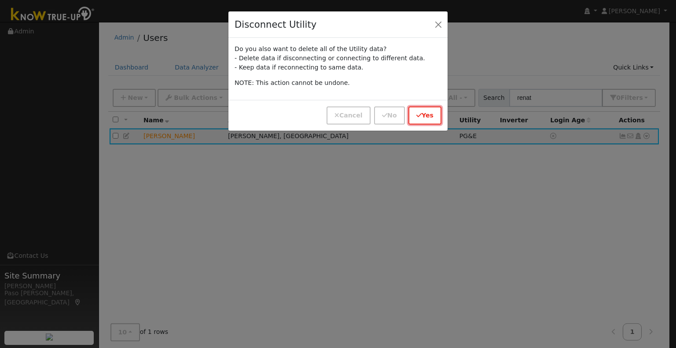
click at [424, 110] on button "Yes" at bounding box center [424, 115] width 33 height 18
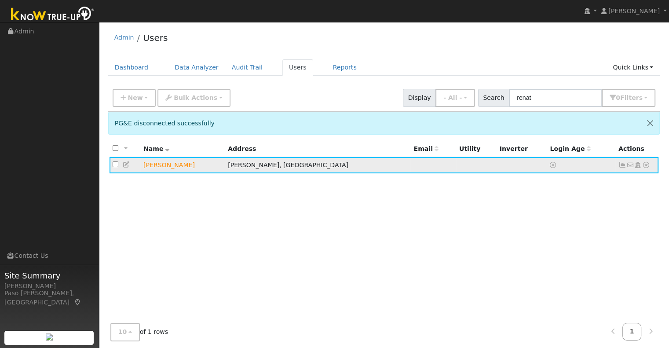
click at [645, 166] on icon at bounding box center [646, 165] width 8 height 6
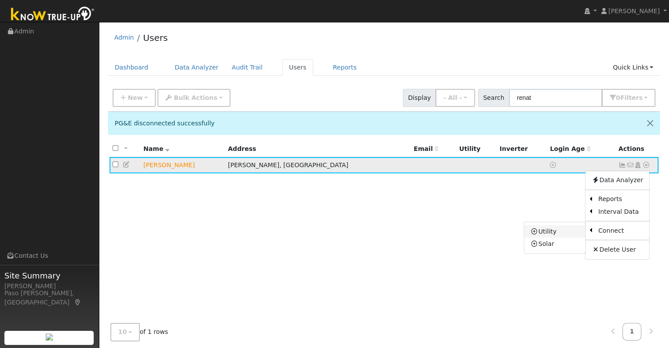
click at [561, 230] on link "Utility" at bounding box center [554, 231] width 61 height 12
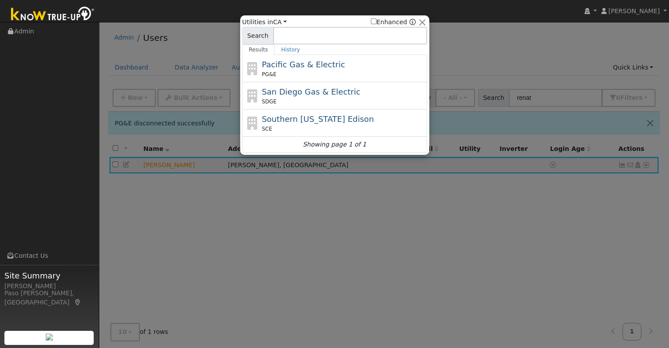
click at [315, 64] on span "Pacific Gas & Electric" at bounding box center [303, 64] width 83 height 9
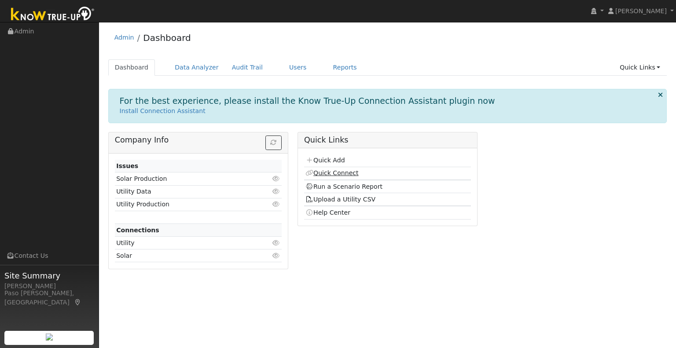
click at [330, 171] on link "Quick Connect" at bounding box center [331, 172] width 53 height 7
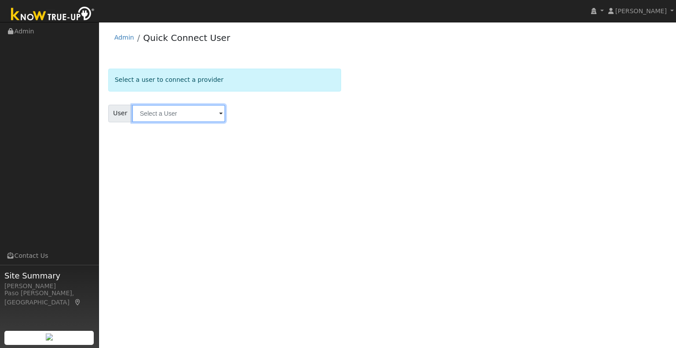
click at [172, 117] on input "text" at bounding box center [178, 114] width 93 height 18
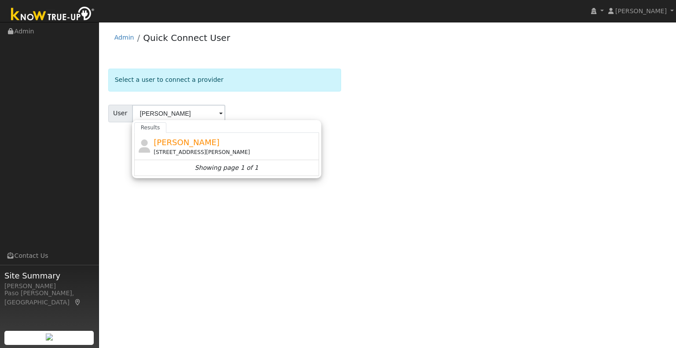
click at [165, 139] on span "[PERSON_NAME]" at bounding box center [187, 142] width 66 height 9
type input "[PERSON_NAME]"
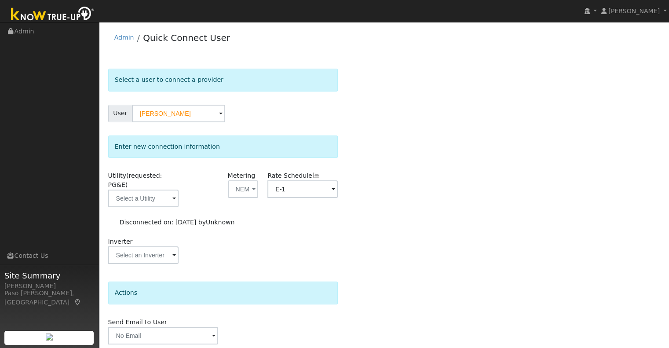
click at [152, 177] on span "(requested: PG&E)" at bounding box center [135, 180] width 54 height 16
click at [151, 190] on input "text" at bounding box center [143, 199] width 70 height 18
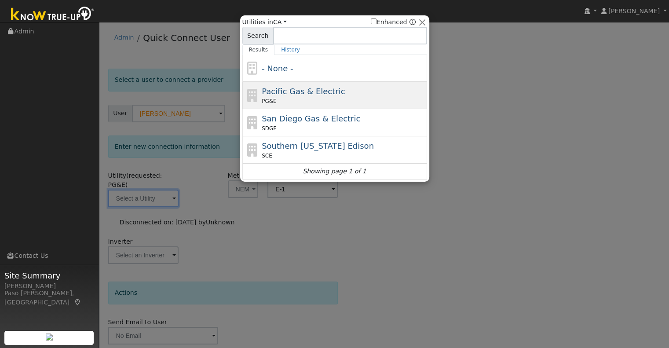
click at [320, 87] on span "Pacific Gas & Electric" at bounding box center [303, 91] width 83 height 9
type input "PG&E"
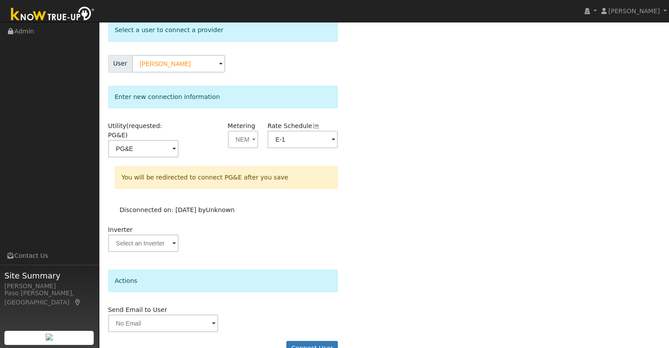
scroll to position [60, 0]
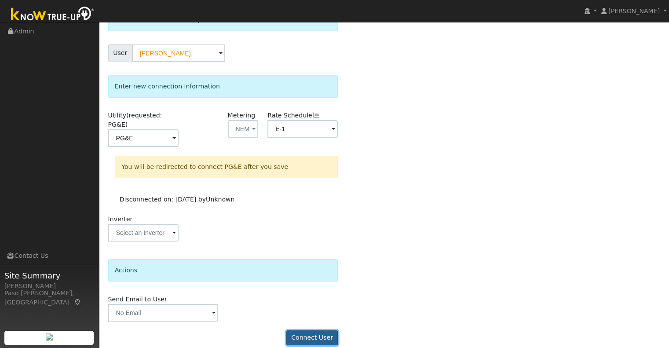
click at [319, 330] on button "Connect User" at bounding box center [312, 337] width 52 height 15
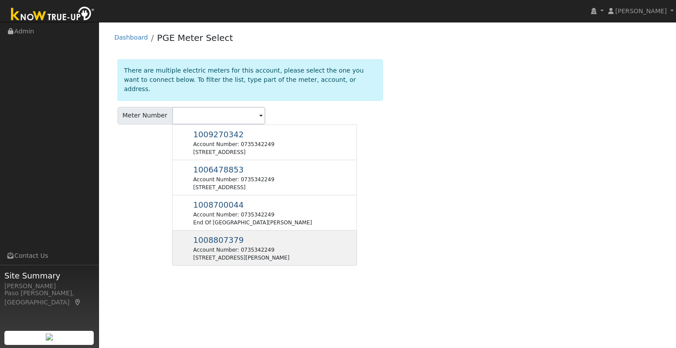
click at [212, 246] on div "Account Number: 0735342249" at bounding box center [241, 250] width 96 height 8
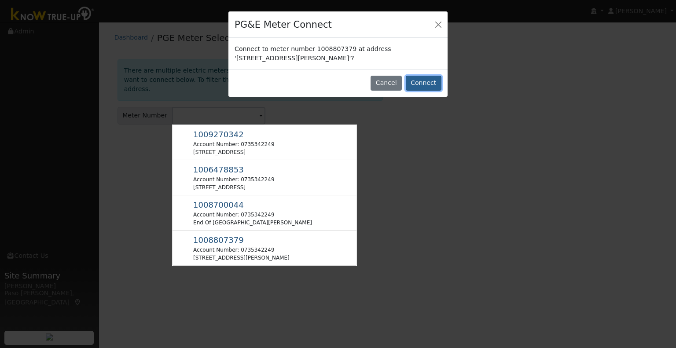
click at [424, 84] on button "Connect" at bounding box center [424, 83] width 36 height 15
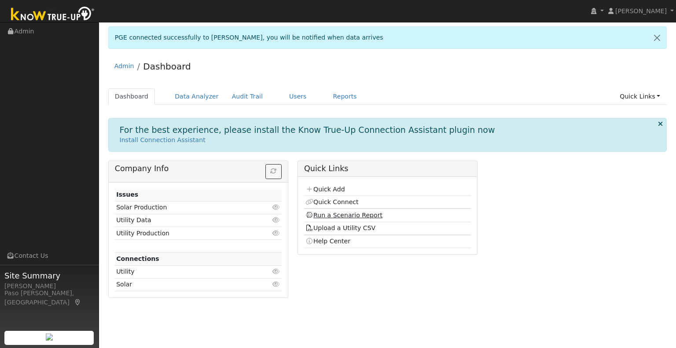
click at [320, 212] on link "Run a Scenario Report" at bounding box center [343, 215] width 77 height 7
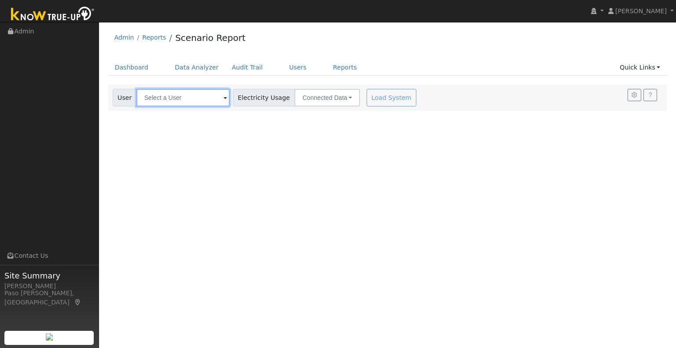
click at [160, 99] on input "text" at bounding box center [182, 98] width 93 height 18
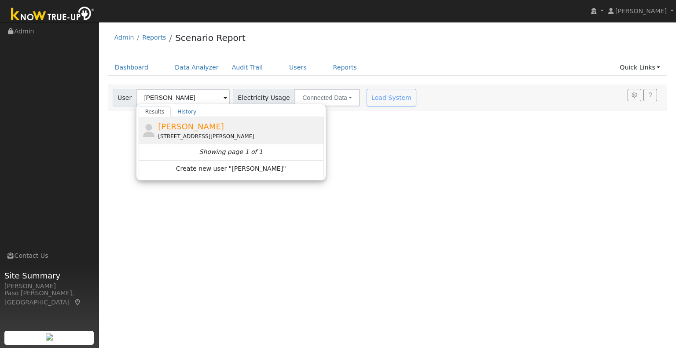
click at [176, 129] on span "Renata Carico" at bounding box center [191, 126] width 66 height 9
type input "Renata Carico"
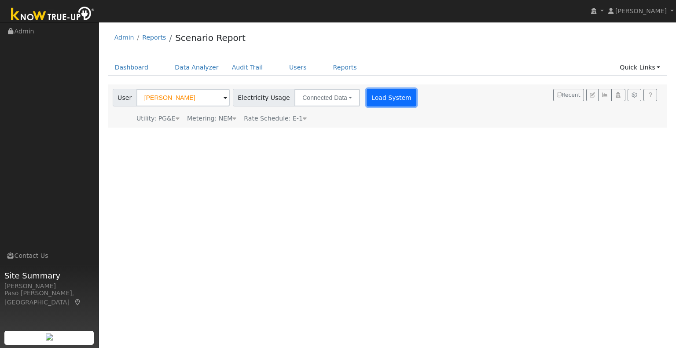
click at [366, 103] on button "Load System" at bounding box center [391, 98] width 50 height 18
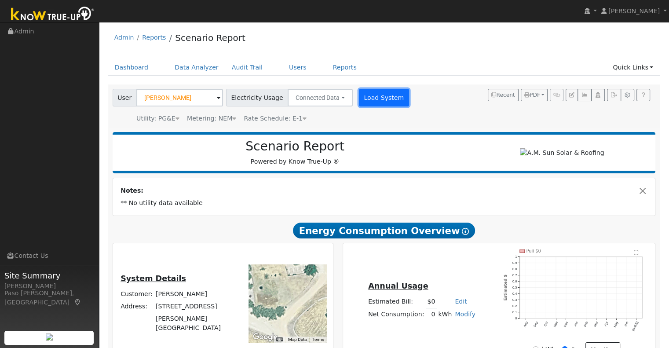
click at [366, 101] on button "Load System" at bounding box center [384, 98] width 50 height 18
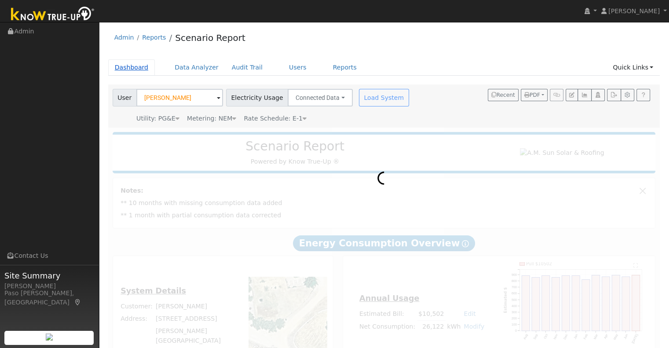
click at [132, 66] on link "Dashboard" at bounding box center [131, 67] width 47 height 16
click at [67, 21] on img at bounding box center [53, 15] width 92 height 20
click at [72, 18] on img at bounding box center [53, 15] width 92 height 20
click at [67, 15] on img at bounding box center [53, 15] width 92 height 20
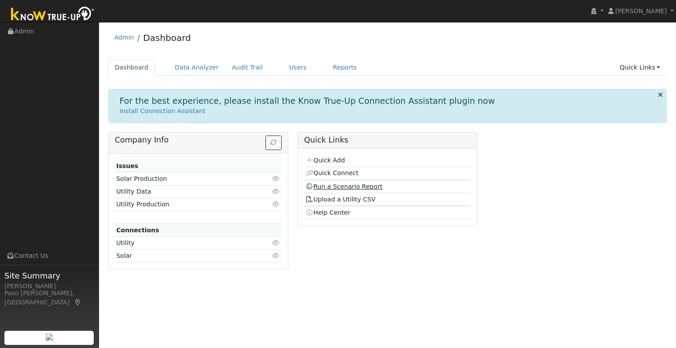
click at [331, 183] on link "Run a Scenario Report" at bounding box center [343, 186] width 77 height 7
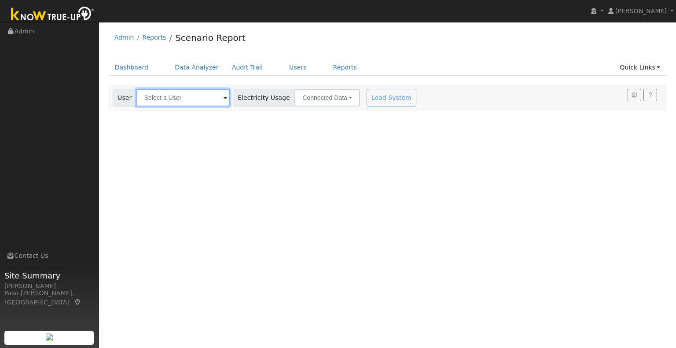
click at [167, 96] on input "text" at bounding box center [182, 98] width 93 height 18
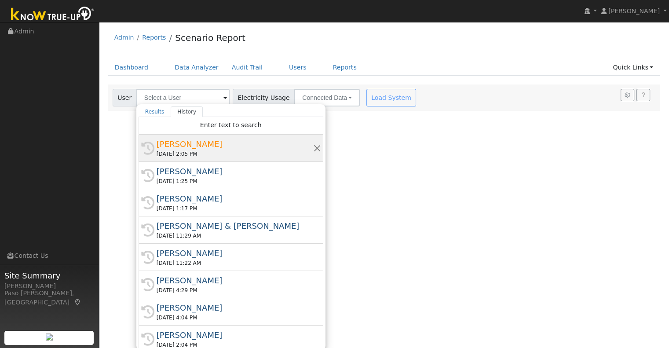
click at [181, 144] on div "[PERSON_NAME]" at bounding box center [235, 144] width 157 height 12
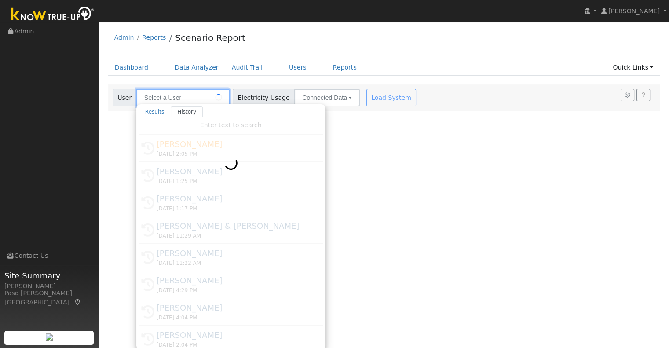
type input "[PERSON_NAME]"
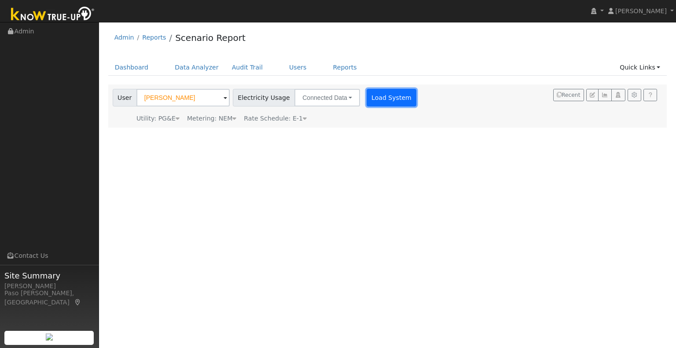
click at [377, 97] on button "Load System" at bounding box center [391, 98] width 50 height 18
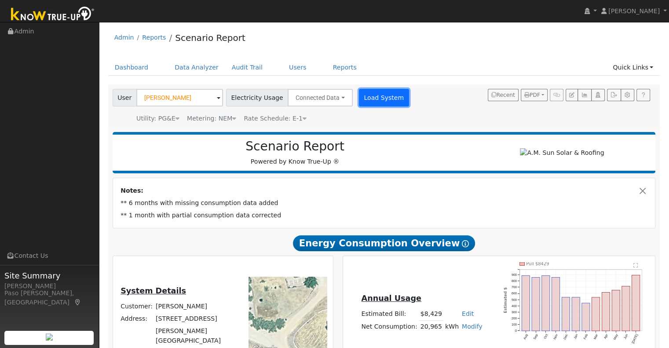
click at [366, 97] on button "Load System" at bounding box center [384, 98] width 50 height 18
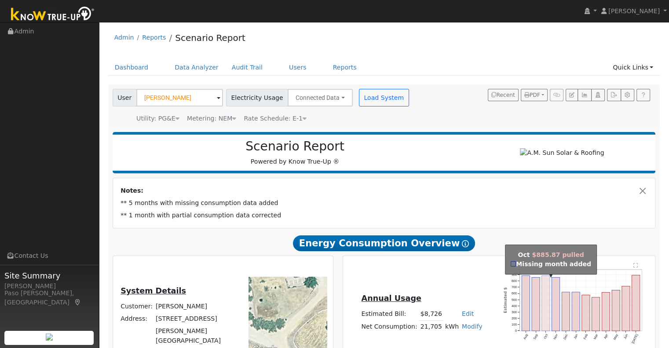
scroll to position [44, 0]
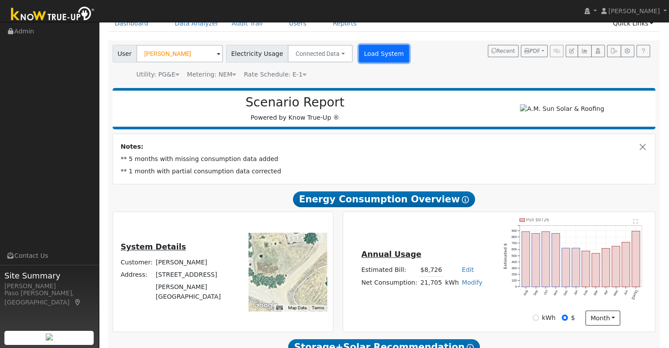
click at [367, 52] on button "Load System" at bounding box center [384, 54] width 50 height 18
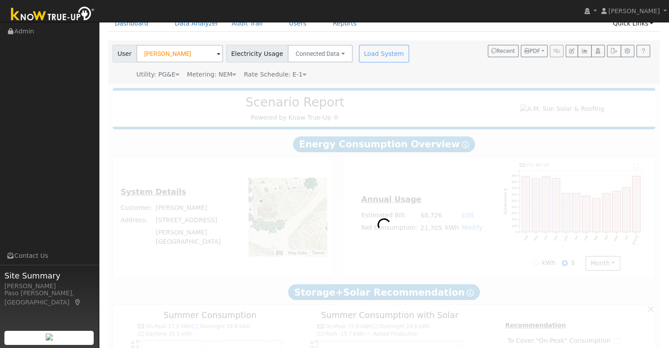
scroll to position [0, 0]
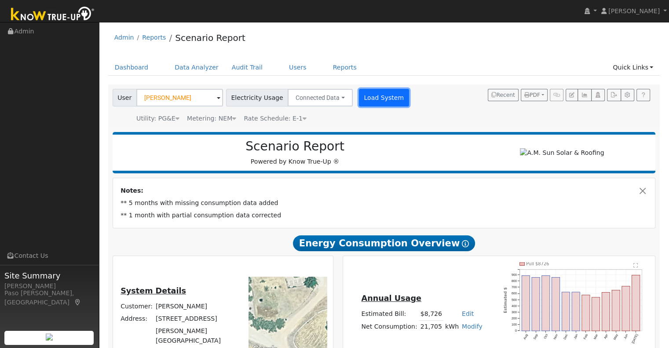
click at [359, 93] on button "Load System" at bounding box center [384, 98] width 50 height 18
click at [378, 97] on button "Load System" at bounding box center [384, 98] width 50 height 18
click at [382, 103] on button "Load System" at bounding box center [384, 98] width 50 height 18
click at [370, 103] on button "Load System" at bounding box center [384, 98] width 50 height 18
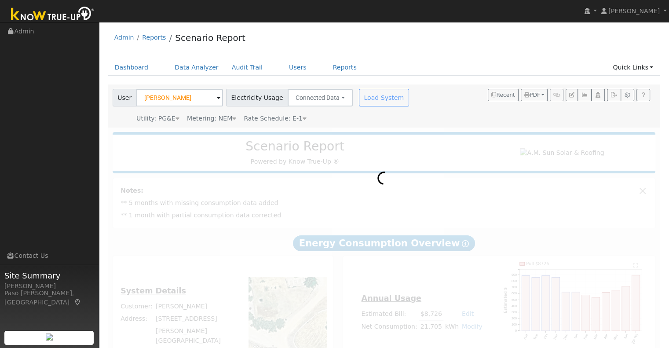
scroll to position [40, 0]
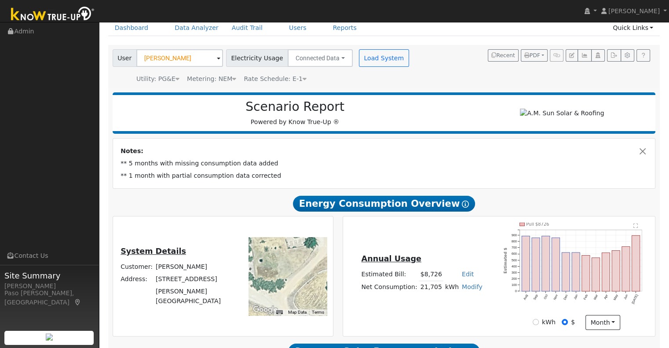
click at [462, 290] on link "Modify" at bounding box center [472, 286] width 21 height 7
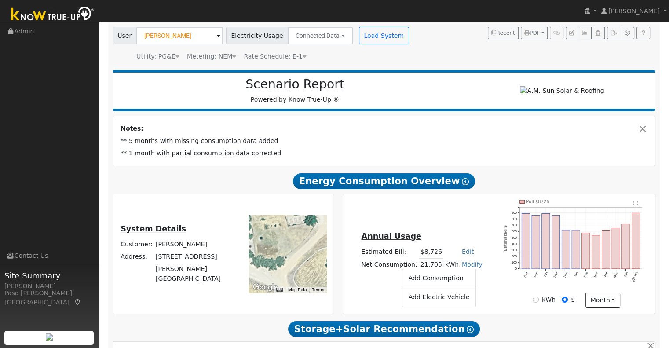
scroll to position [84, 0]
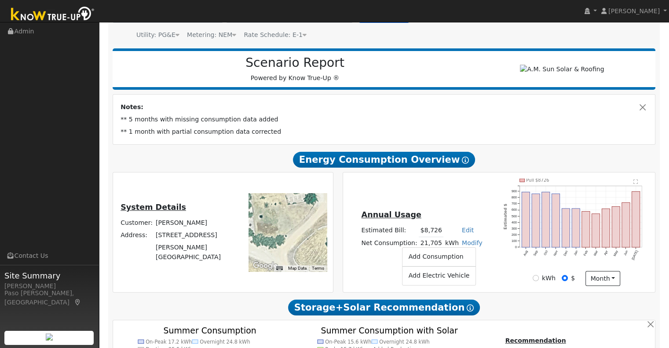
click at [509, 281] on div "kWh $ month Day Month" at bounding box center [576, 278] width 154 height 15
click at [470, 246] on link "Modify" at bounding box center [472, 242] width 21 height 7
click at [458, 260] on link "Add Consumption" at bounding box center [439, 257] width 73 height 12
type input "21705"
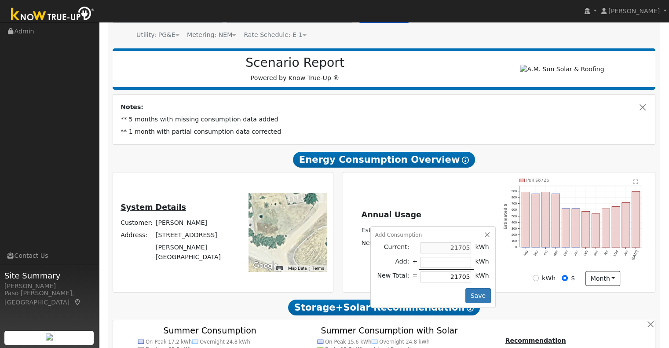
type input "-2"
type input "21703"
type input "-20"
type input "21685"
type input "-200"
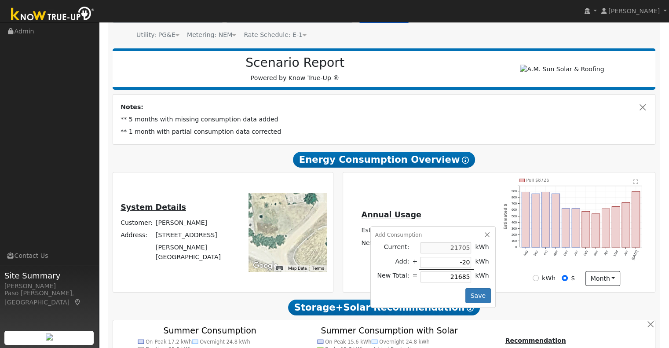
type input "21505"
type input "-2000"
type input "19705"
type input "-200"
type input "21505"
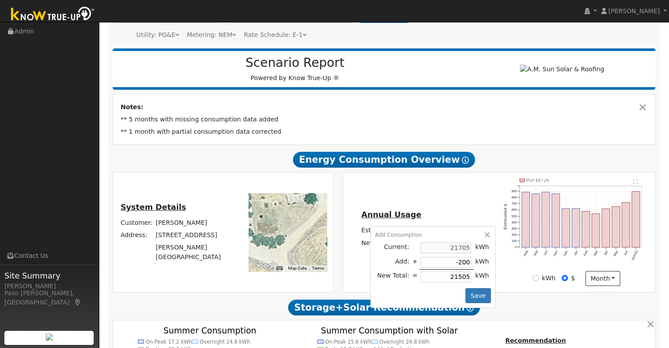
type input "-20"
type input "21685"
type input "-2"
type input "21703"
type input "-23"
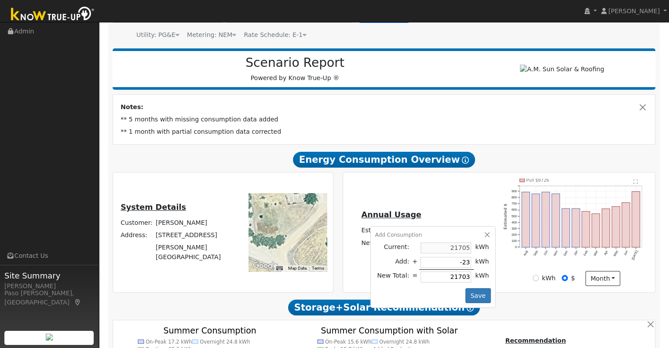
type input "21682"
type input "-230"
type input "21475"
type input "-2300"
type input "19405"
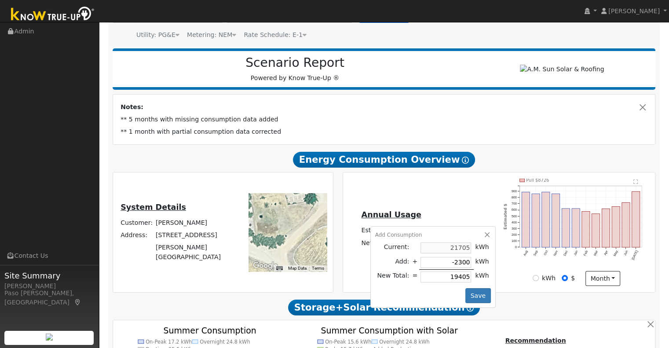
type input "-230"
type input "21475"
type input "-23"
type input "21682"
type input "-2"
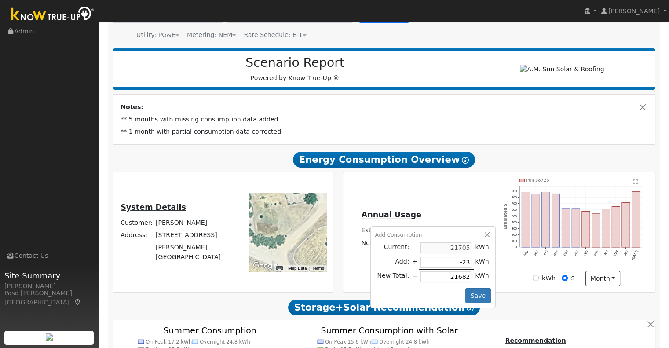
type input "21703"
type input "-22"
type input "21683"
type input "-227"
type input "21478"
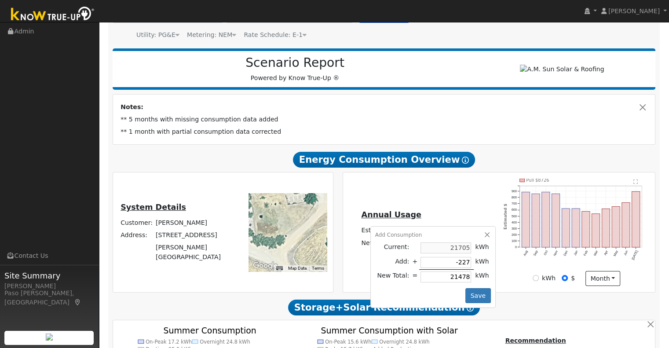
type input "-2275"
type input "19430"
type input "-227"
type input "21478"
type input "-22"
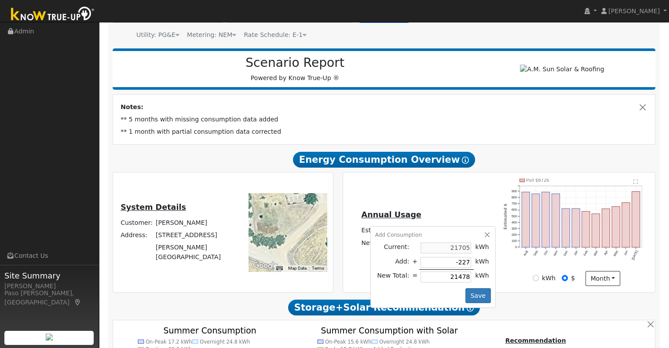
type input "21683"
type input "-226"
type input "21479"
type input "-2260"
type input "19445"
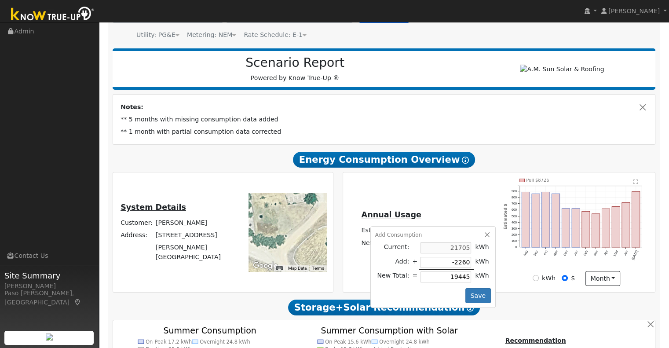
type input "-226"
type input "21479"
type input "-2265"
type input "19440"
type input "-2265"
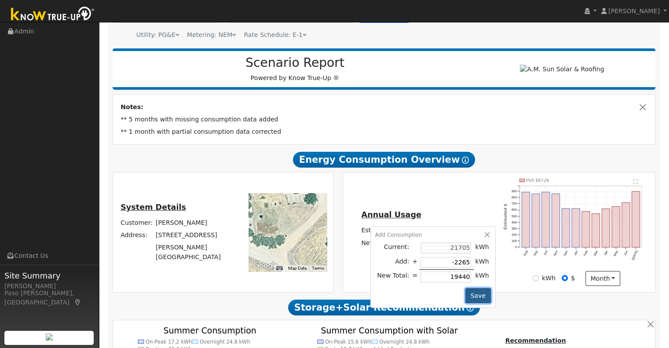
click at [475, 297] on button "Save" at bounding box center [478, 295] width 26 height 15
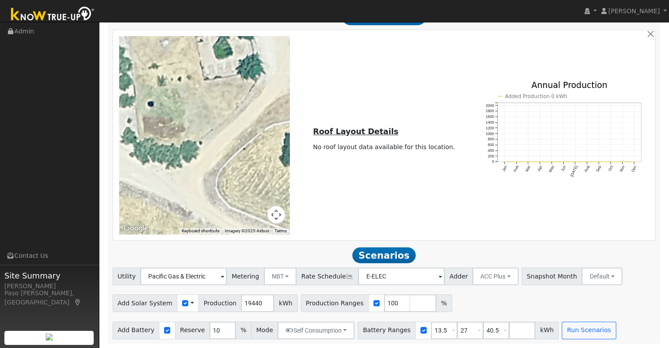
scroll to position [548, 0]
click at [562, 336] on button "Run Scenarios" at bounding box center [589, 331] width 54 height 18
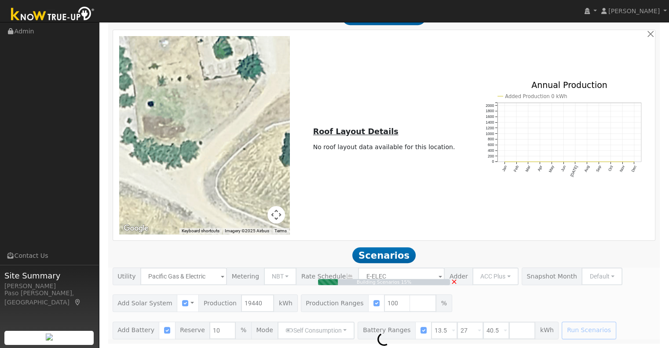
click at [455, 286] on link "×" at bounding box center [454, 281] width 7 height 12
click at [472, 282] on button "ACC Plus" at bounding box center [495, 276] width 46 height 18
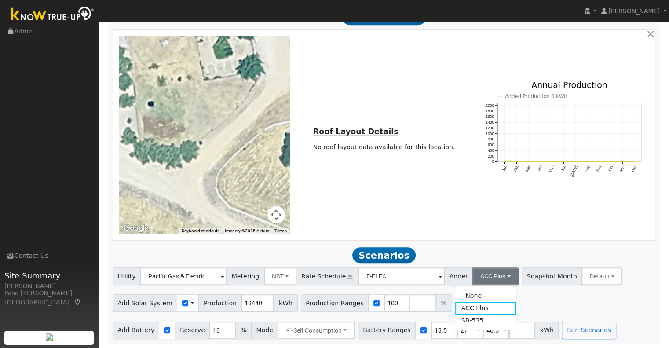
click at [458, 221] on div "To navigate the map with touch gestures double-tap and hold your finger on the …" at bounding box center [383, 135] width 539 height 198
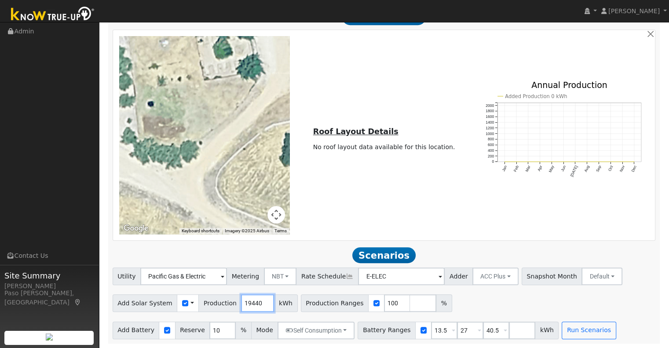
drag, startPoint x: 253, startPoint y: 301, endPoint x: 218, endPoint y: 303, distance: 35.2
click at [218, 303] on div "Add Solar System Use CSV Data Production 19440 kWh" at bounding box center [205, 303] width 185 height 18
type input "24829"
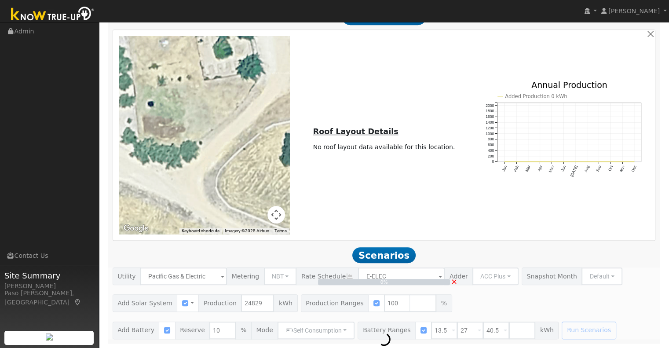
click at [450, 281] on div "0% ×" at bounding box center [384, 302] width 553 height 71
click at [454, 284] on span "×" at bounding box center [454, 281] width 7 height 9
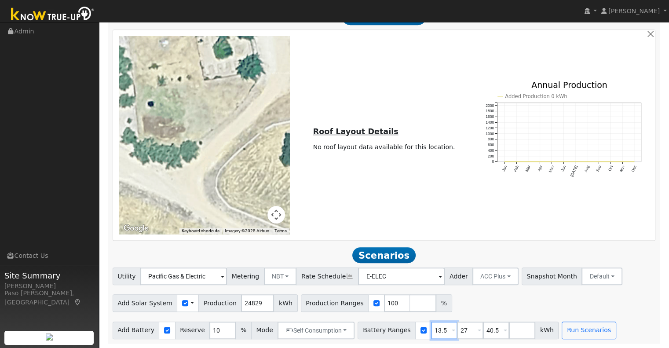
drag, startPoint x: 429, startPoint y: 330, endPoint x: 389, endPoint y: 321, distance: 41.0
click at [399, 327] on div "Battery Ranges 13.5 Overrides Reserve % Mode None None Self Consumption Peak Sa…" at bounding box center [458, 331] width 201 height 18
type input "27"
type input "40.5"
type input "27"
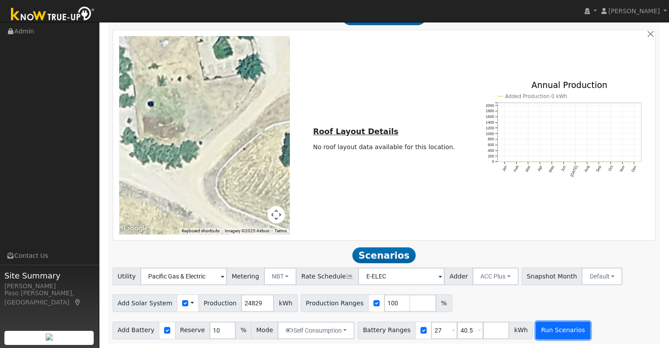
click at [555, 330] on button "Run Scenarios" at bounding box center [563, 331] width 54 height 18
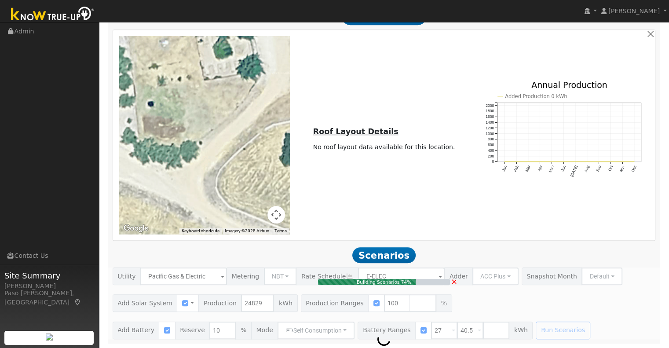
type input "16.6"
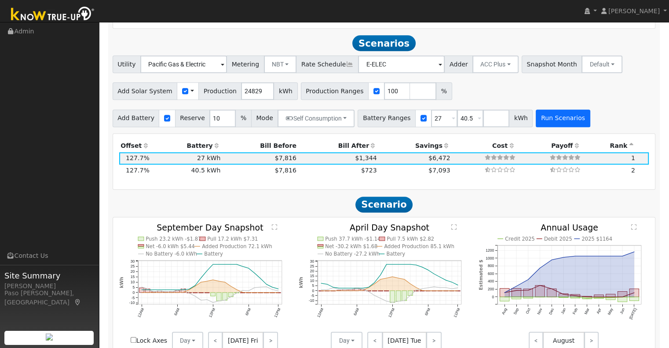
scroll to position [769, 0]
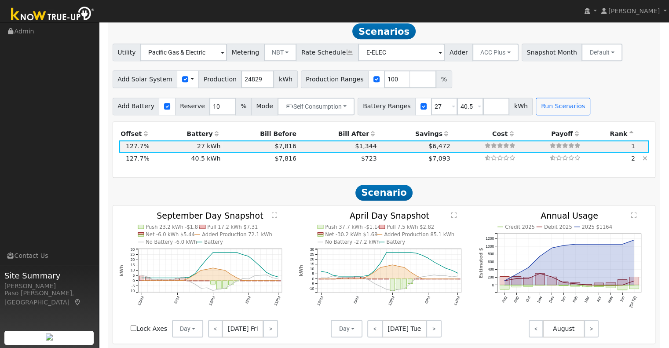
click at [267, 157] on td "$7,816" at bounding box center [260, 159] width 76 height 12
type input "$48,600"
type input "$31,960"
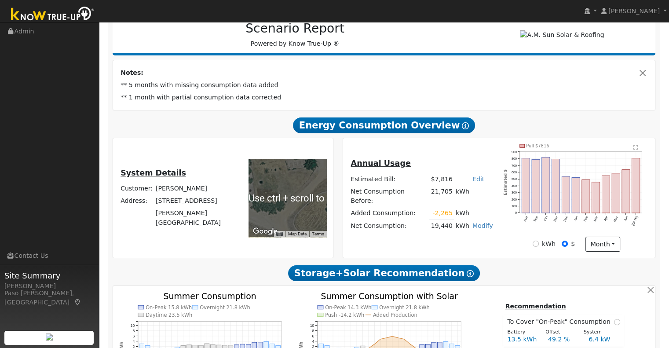
scroll to position [0, 0]
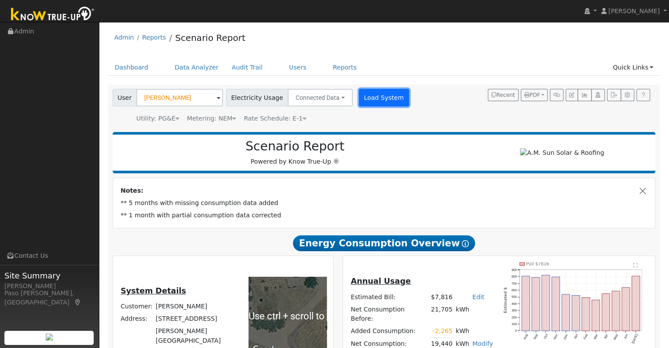
click at [375, 98] on button "Load System" at bounding box center [384, 98] width 50 height 18
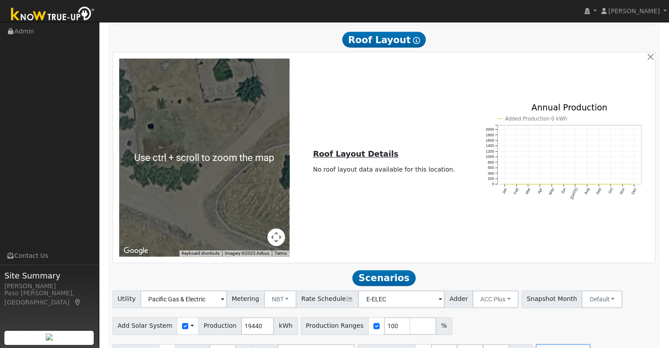
scroll to position [494, 0]
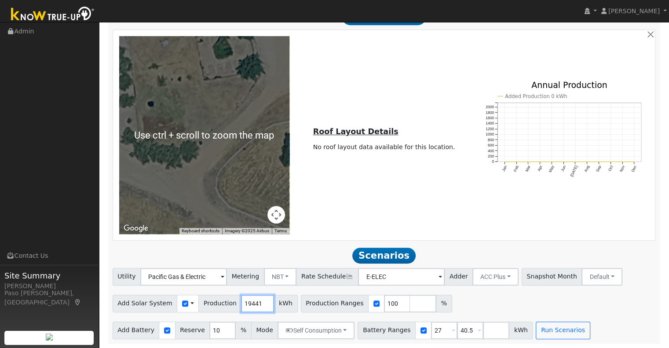
click at [253, 301] on input "19441" at bounding box center [257, 304] width 33 height 18
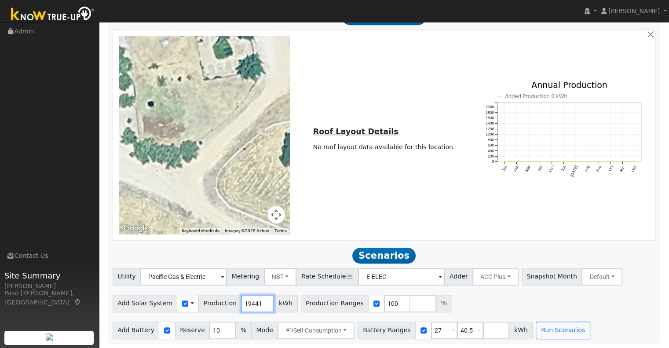
drag, startPoint x: 251, startPoint y: 303, endPoint x: 216, endPoint y: 298, distance: 34.7
click at [216, 298] on div "Add Solar System Use CSV Data Production 19441 kWh" at bounding box center [205, 304] width 185 height 18
type input "24829"
click at [536, 329] on button "Run Scenarios" at bounding box center [563, 331] width 54 height 18
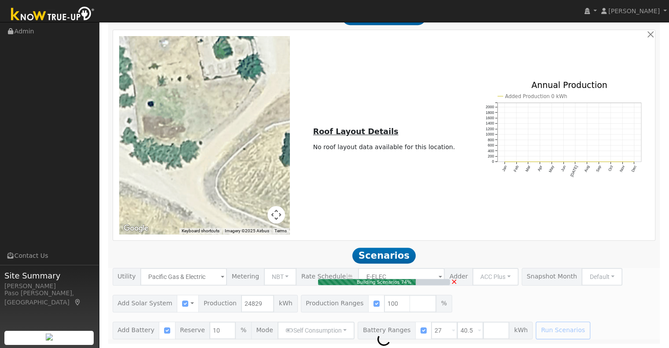
type input "$32,400"
type input "$27,100"
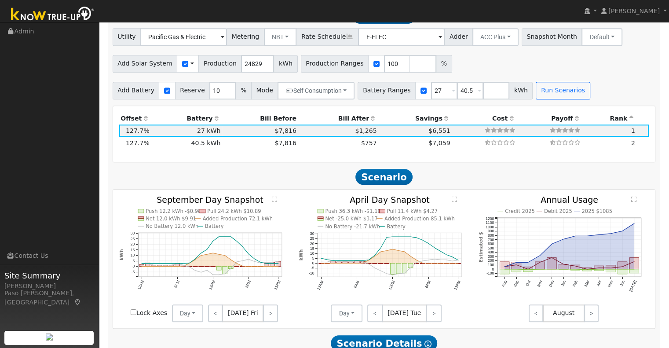
scroll to position [714, 0]
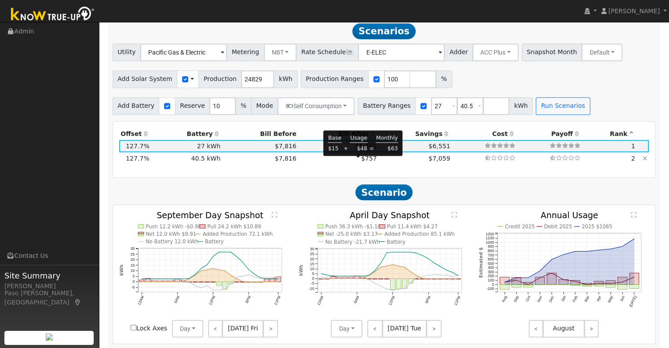
click at [364, 161] on span "$757" at bounding box center [369, 158] width 16 height 7
type input "$48,600"
type input "$31,960"
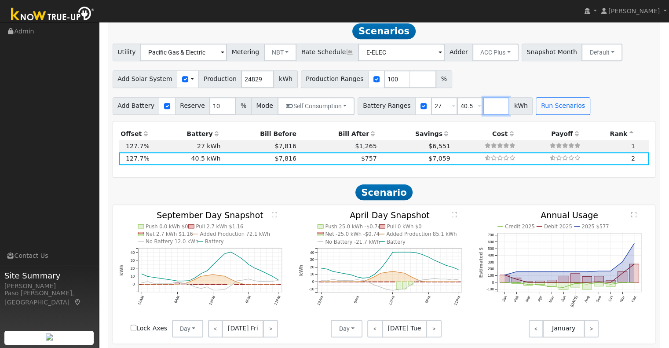
click at [483, 115] on input "number" at bounding box center [496, 106] width 26 height 18
type input "54"
click at [575, 105] on button "Run Scenarios" at bounding box center [589, 106] width 54 height 18
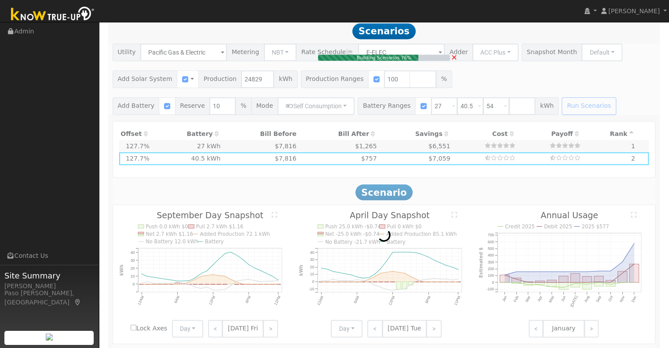
type input "$32,400"
type input "$27,100"
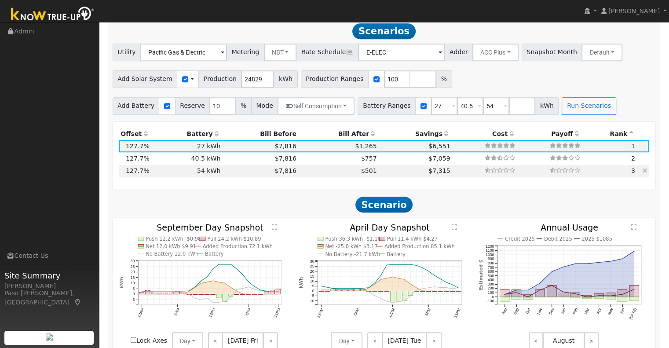
click at [645, 174] on icon at bounding box center [645, 171] width 5 height 6
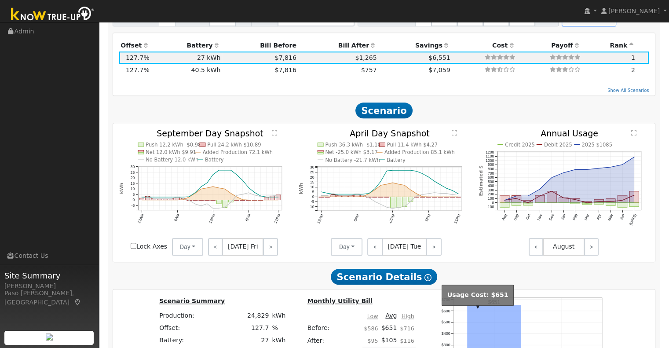
scroll to position [802, 0]
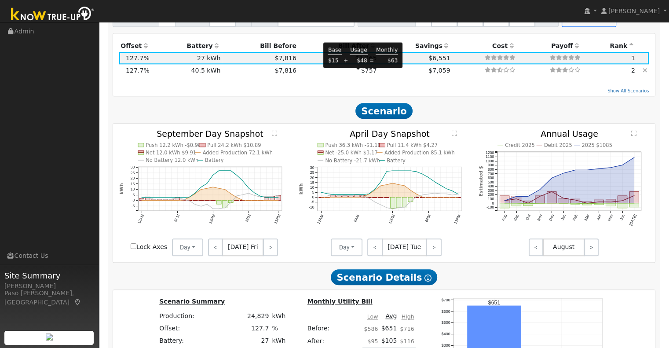
click at [364, 74] on span "$757" at bounding box center [369, 70] width 16 height 7
type input "$48,600"
type input "$31,960"
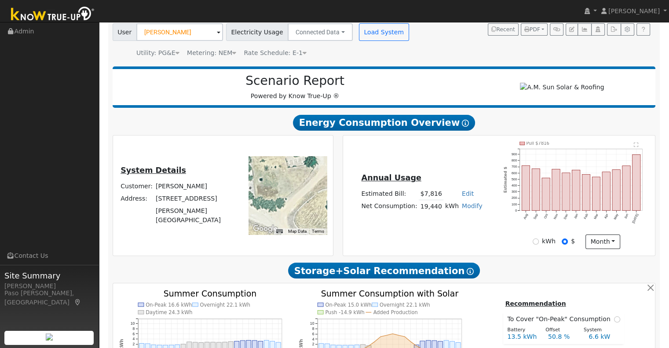
scroll to position [0, 0]
